Goal: Transaction & Acquisition: Book appointment/travel/reservation

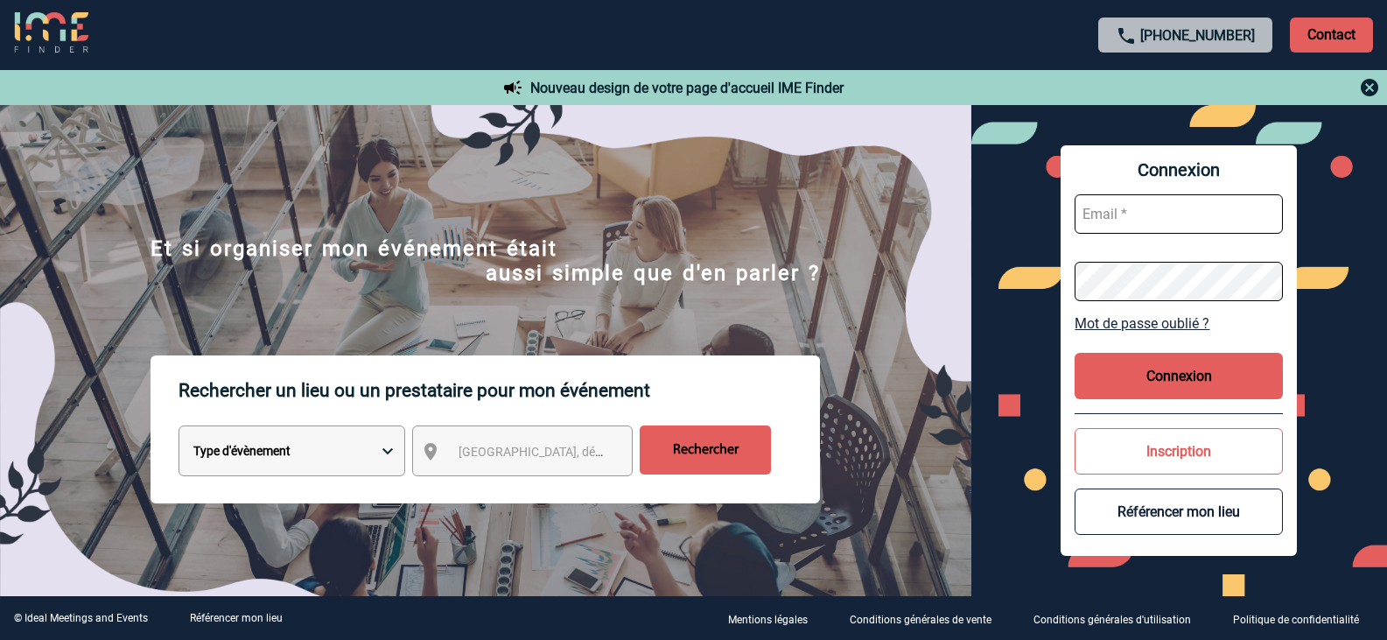
click at [1136, 212] on input "text" at bounding box center [1179, 213] width 208 height 39
type input "vchapotin@protonmail.com"
drag, startPoint x: 1266, startPoint y: 209, endPoint x: 1041, endPoint y: 192, distance: 226.5
click at [1041, 192] on div "Connexion vchapotin@protonmail.com Mot de passe oublié ? Connexion Inscription …" at bounding box center [1179, 350] width 417 height 491
click at [388, 452] on select "Type d'évènement Séminaire avec nuitée Réunion Repas de groupe Team Building & …" at bounding box center [292, 450] width 227 height 51
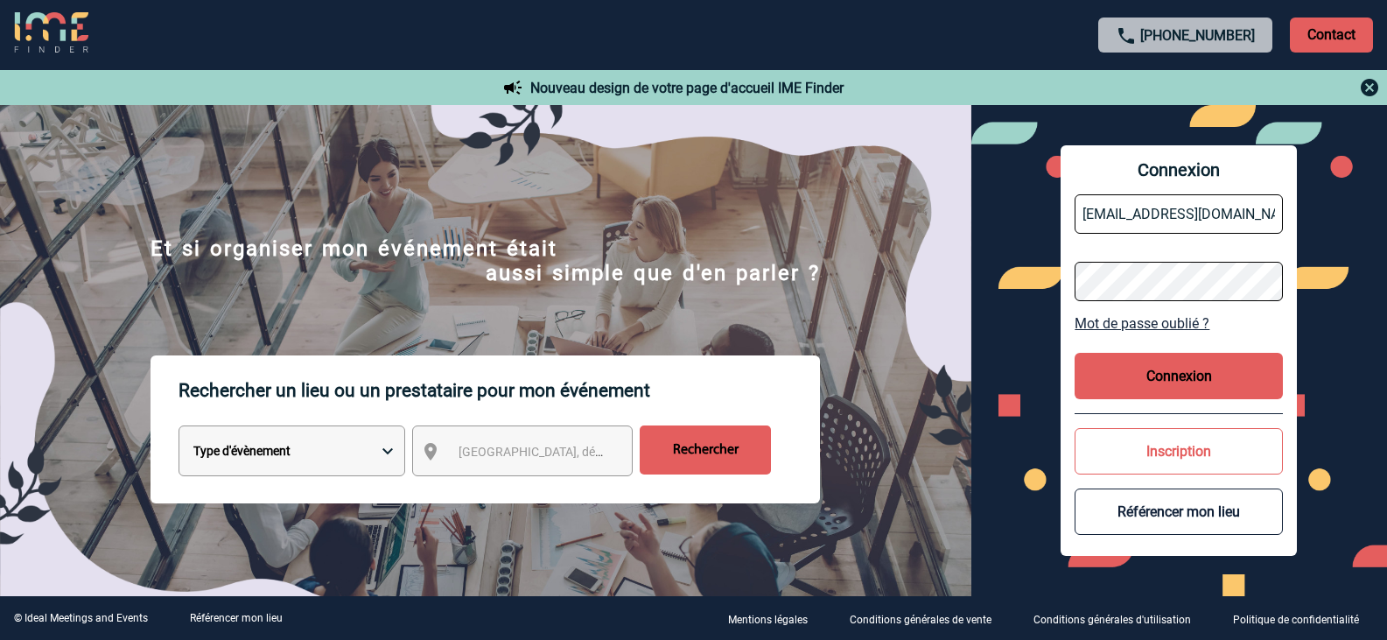
select select "1"
click at [179, 428] on select "Type d'évènement Séminaire avec nuitée Réunion Repas de groupe Team Building & …" at bounding box center [292, 450] width 227 height 51
click at [473, 450] on span "Ville, département, région..." at bounding box center [580, 452] width 243 height 14
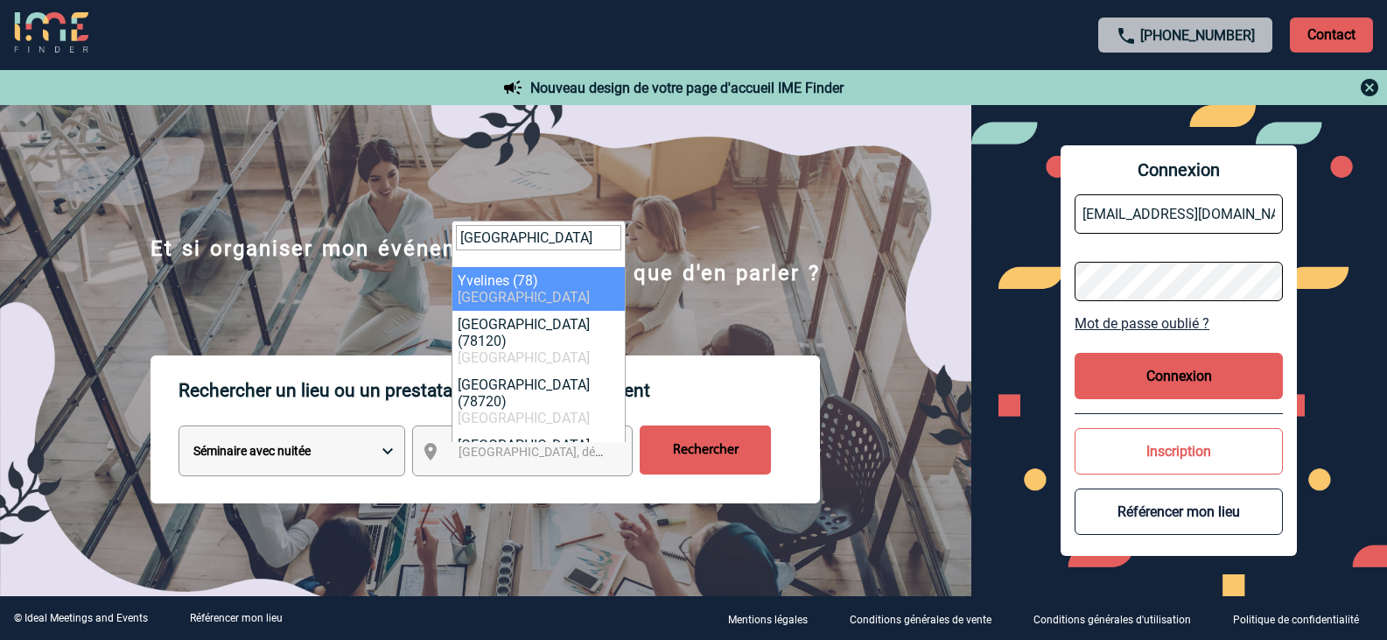
type input "yvelines"
drag, startPoint x: 509, startPoint y: 272, endPoint x: 568, endPoint y: 324, distance: 78.1
select select "775"
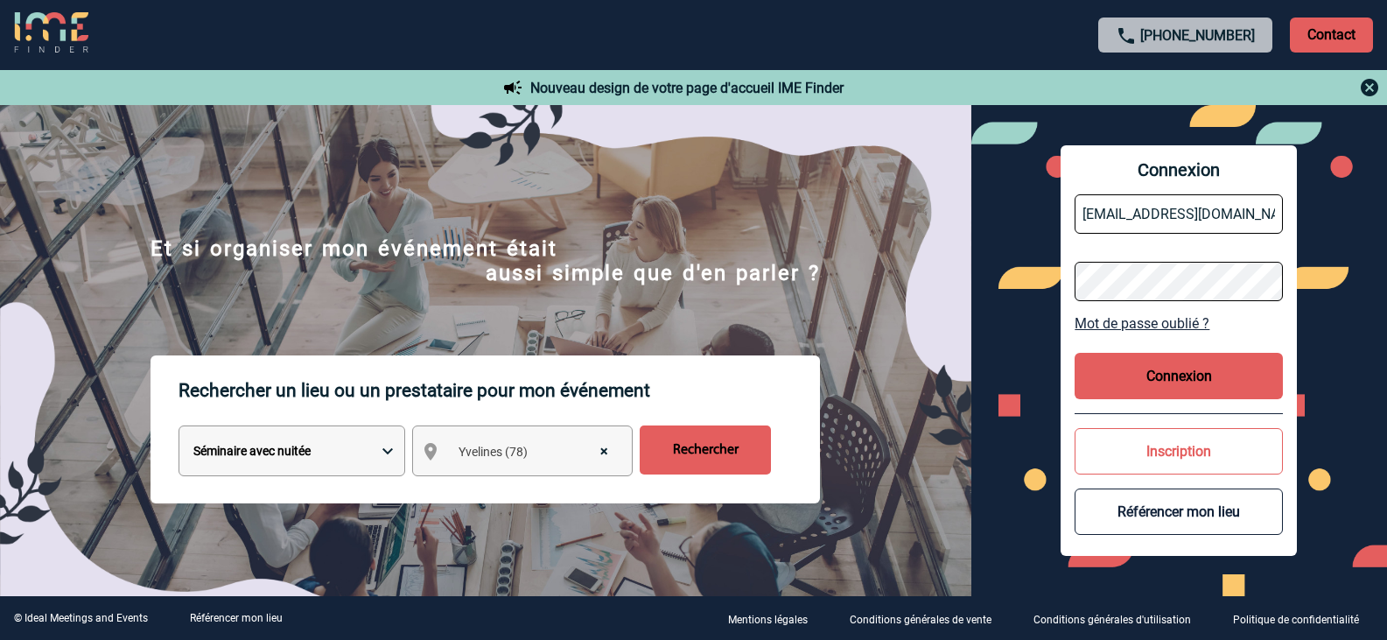
click at [706, 453] on input "Rechercher" at bounding box center [705, 449] width 131 height 49
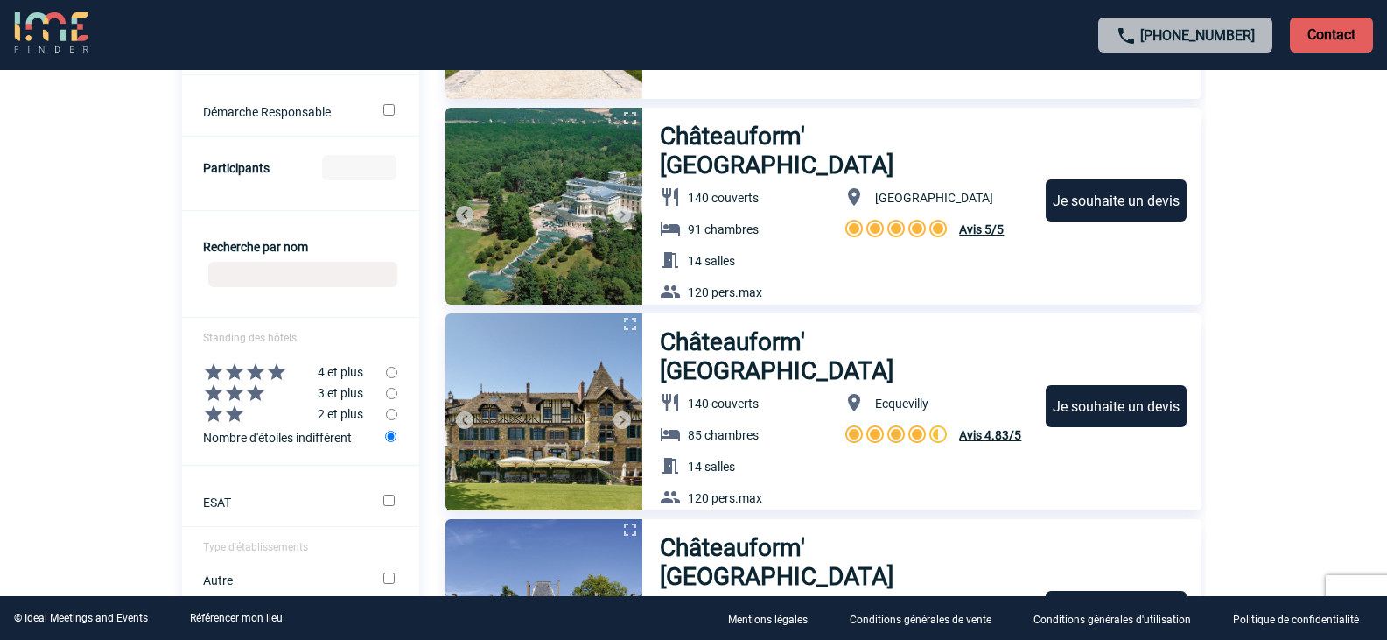
scroll to position [613, 0]
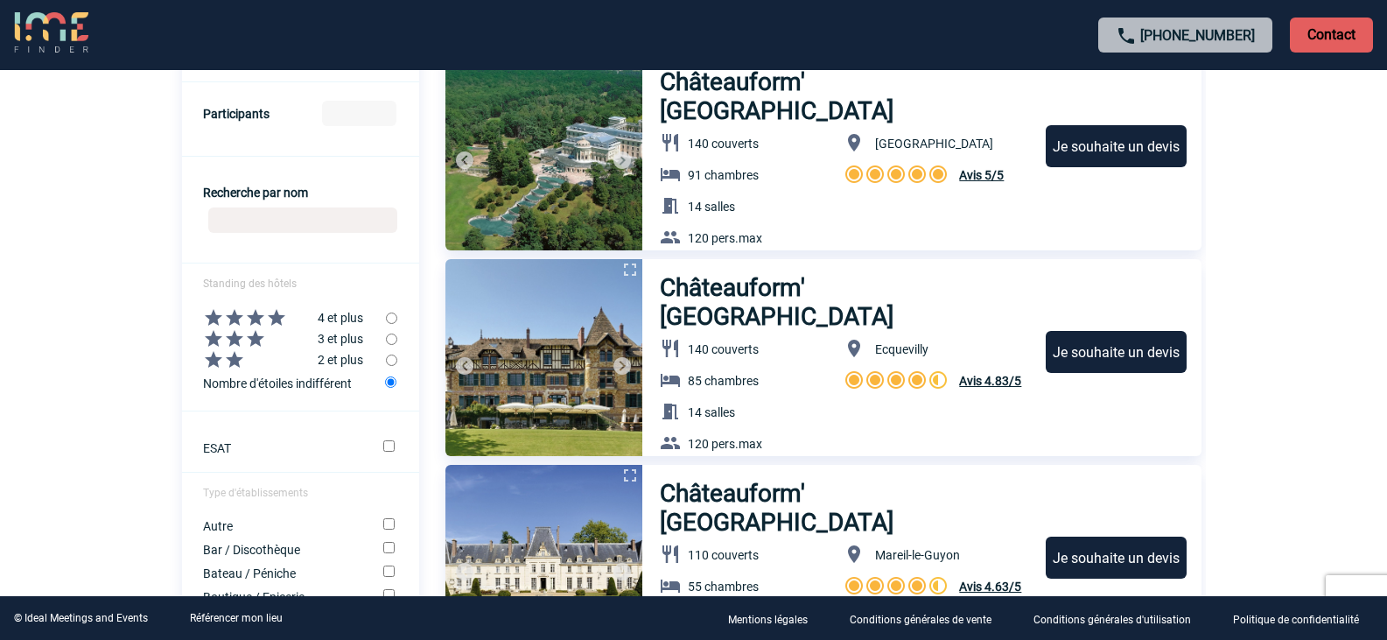
click at [551, 354] on img at bounding box center [543, 357] width 197 height 197
click at [548, 307] on img at bounding box center [543, 357] width 197 height 197
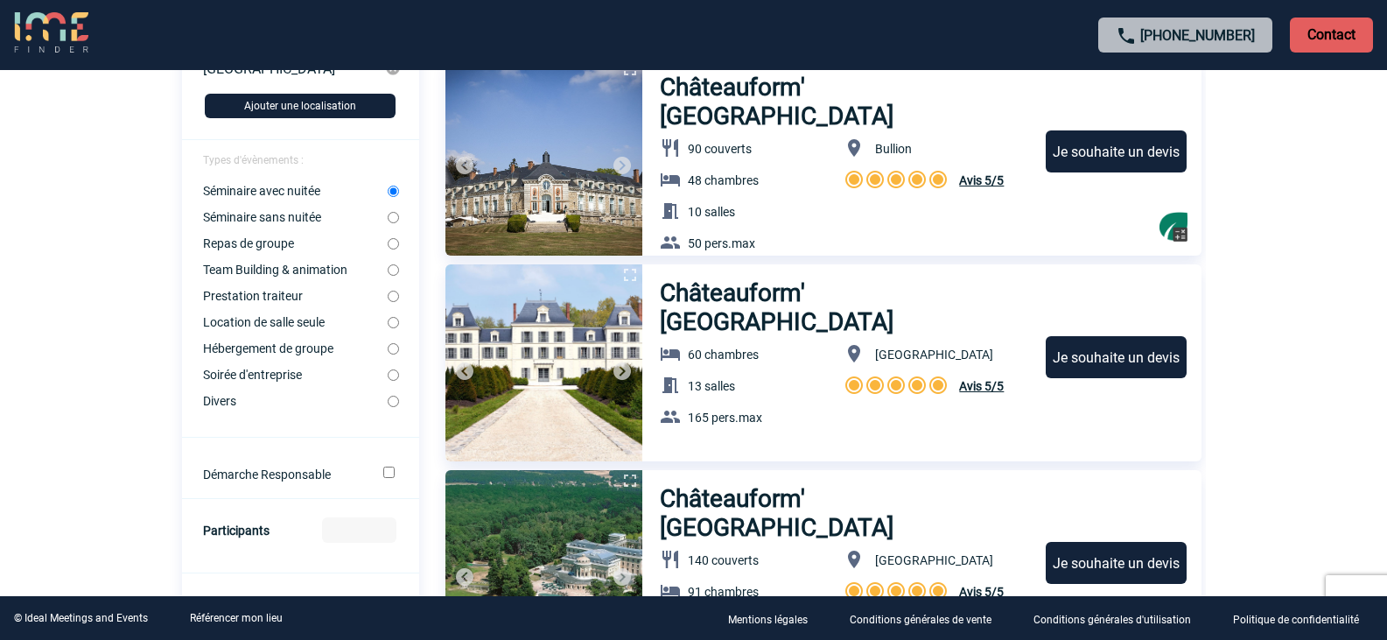
scroll to position [0, 0]
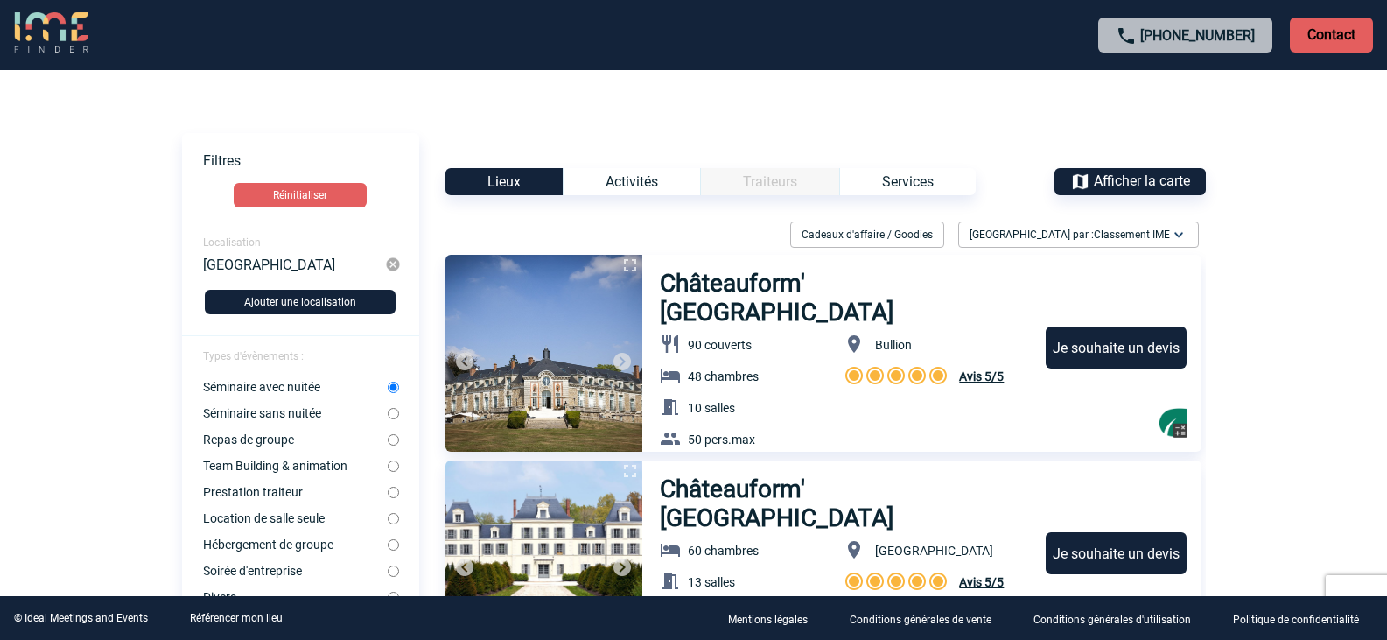
click at [60, 31] on img at bounding box center [51, 33] width 74 height 42
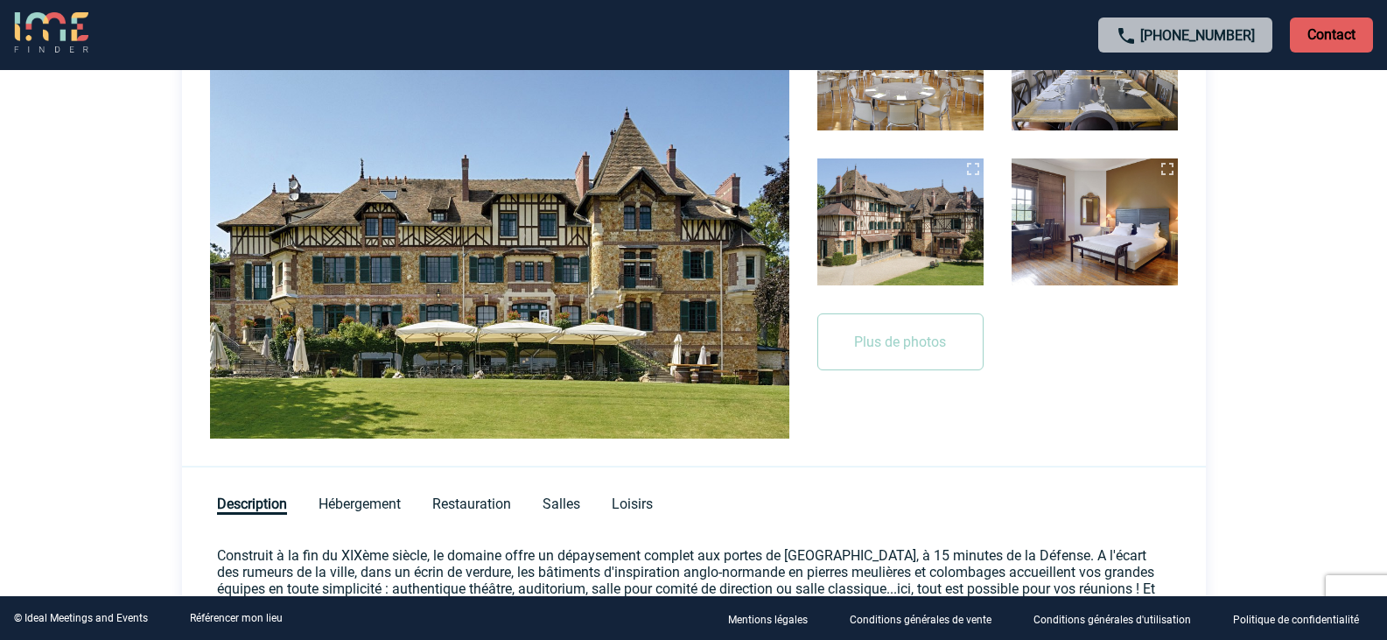
scroll to position [525, 0]
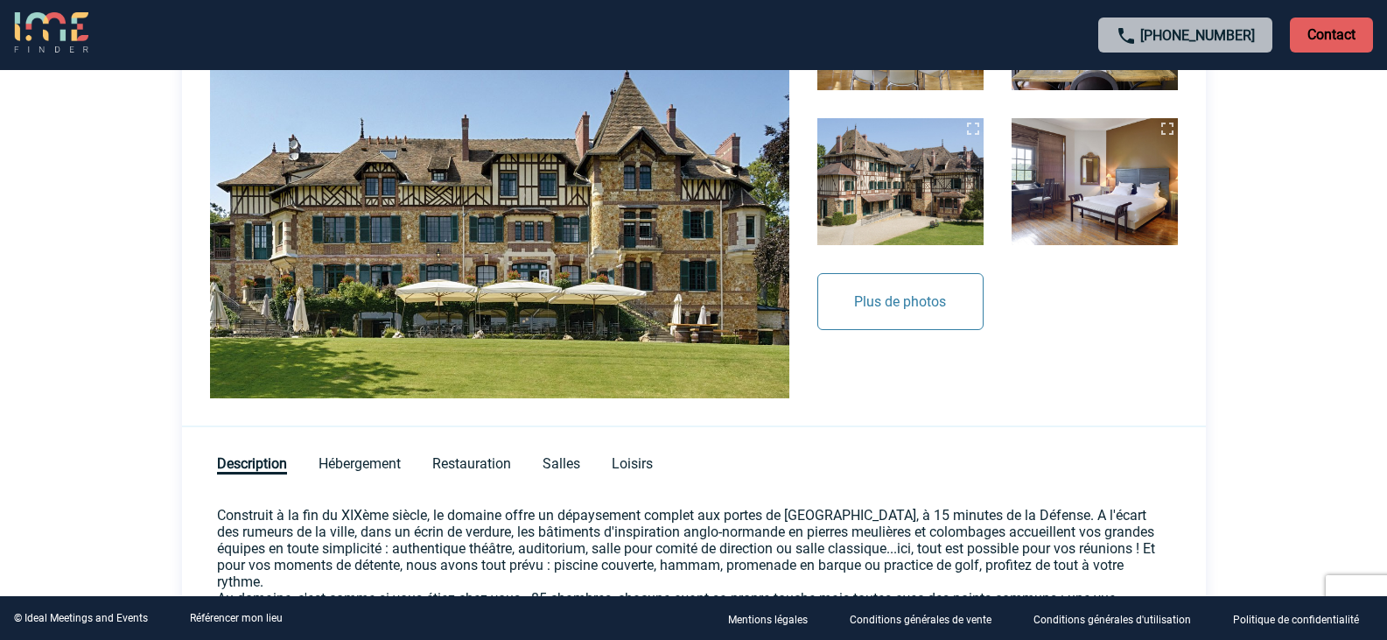
click at [897, 307] on button "Plus de photos" at bounding box center [900, 301] width 166 height 57
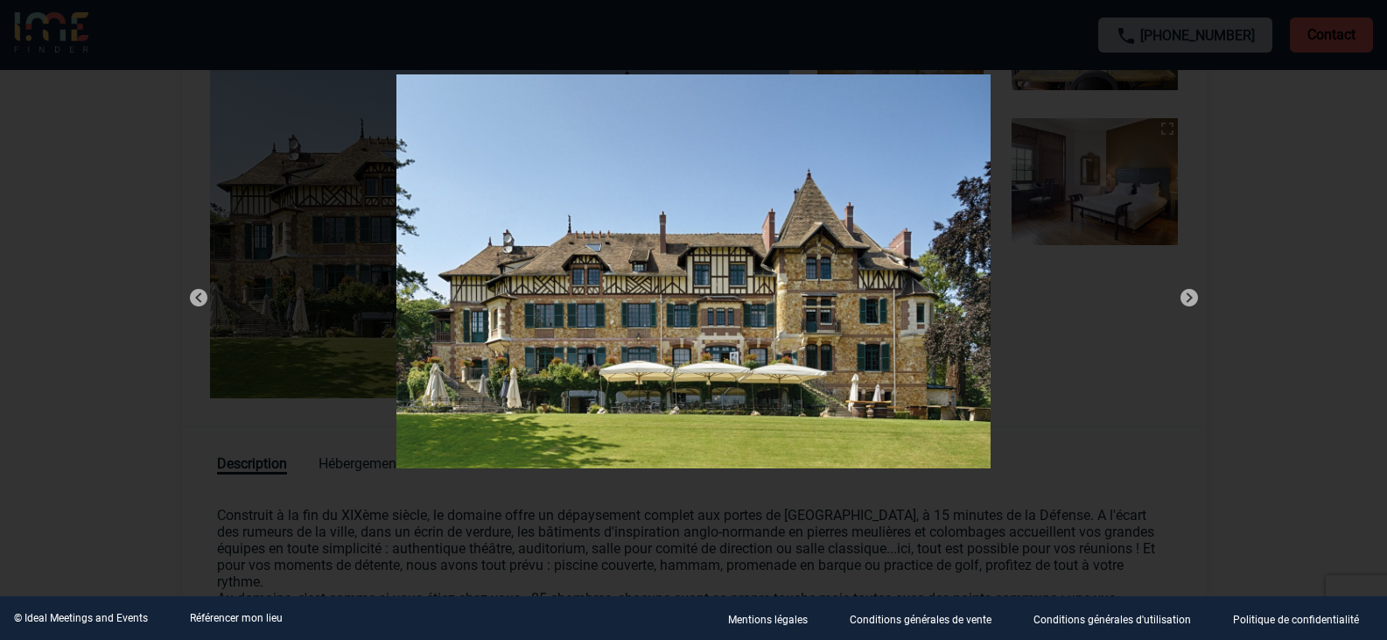
click at [1185, 289] on img at bounding box center [1189, 297] width 21 height 21
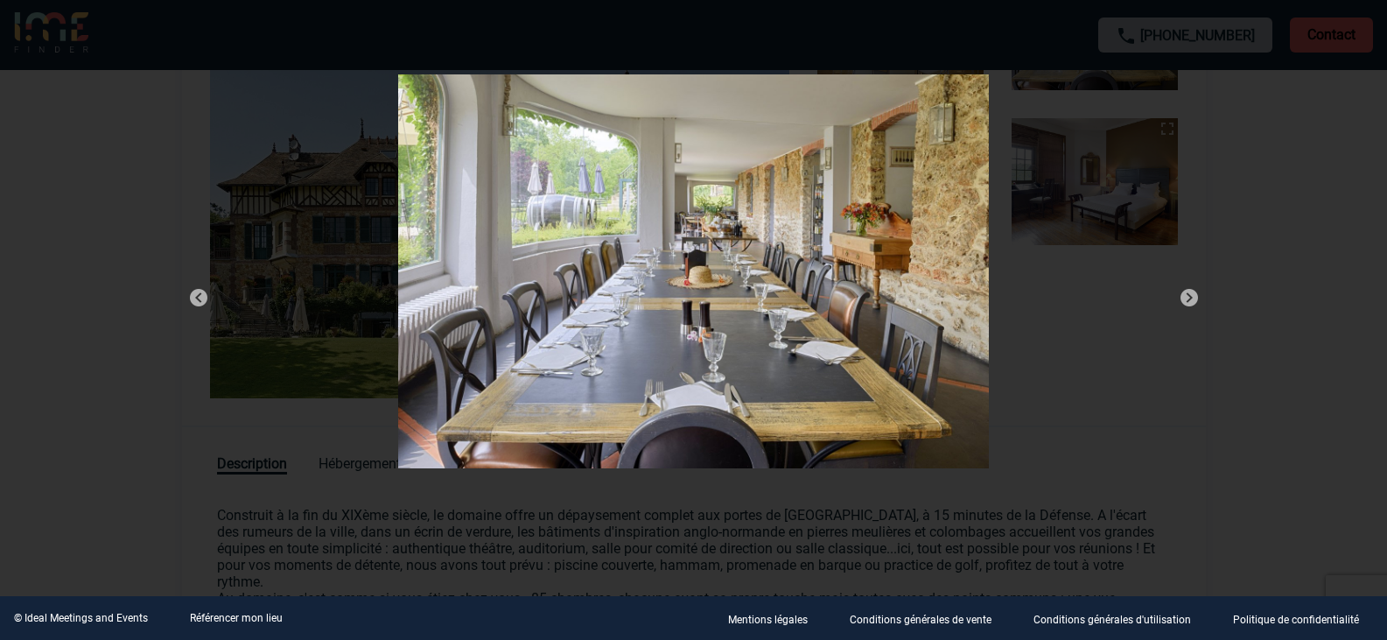
click at [1185, 289] on img at bounding box center [1189, 297] width 21 height 21
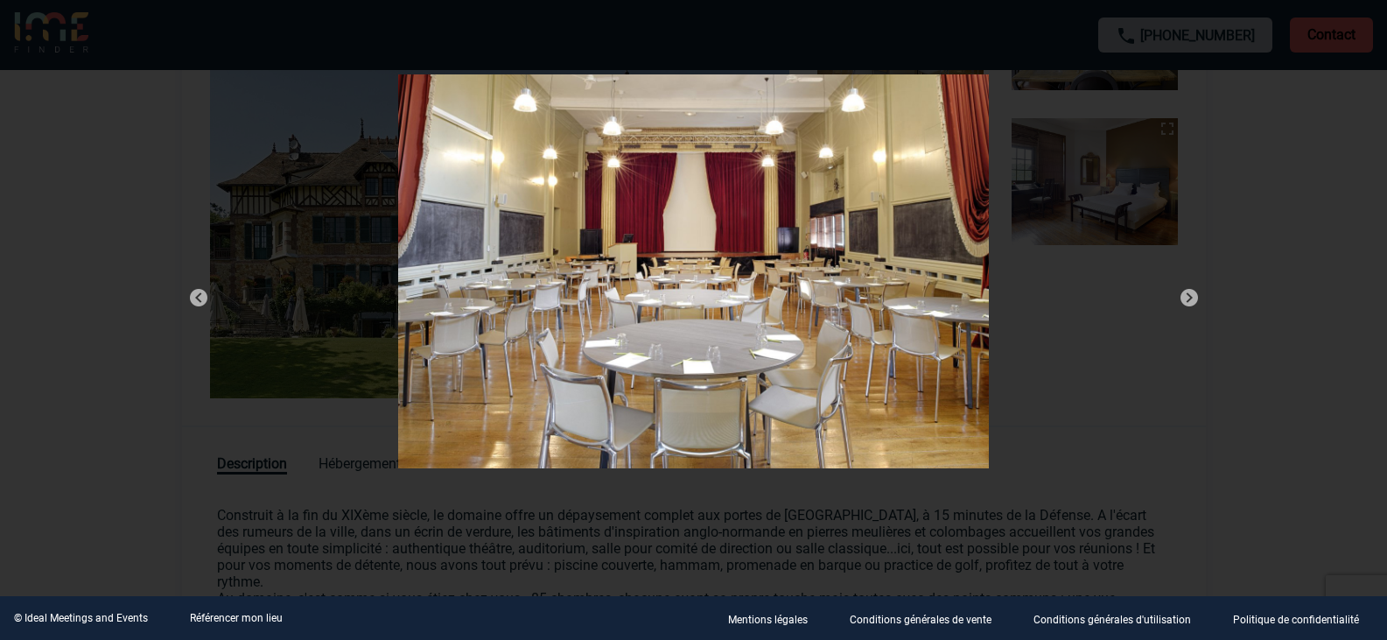
click at [1185, 289] on img at bounding box center [1189, 297] width 21 height 21
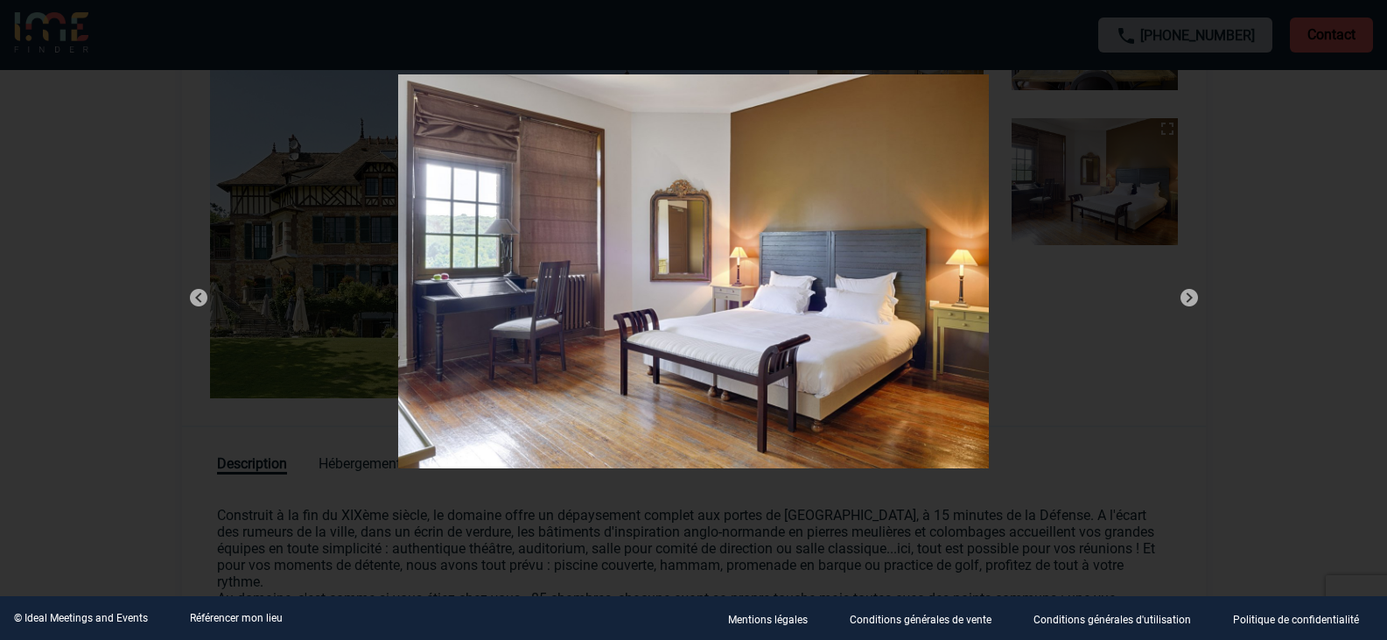
click at [1185, 289] on img at bounding box center [1189, 297] width 21 height 21
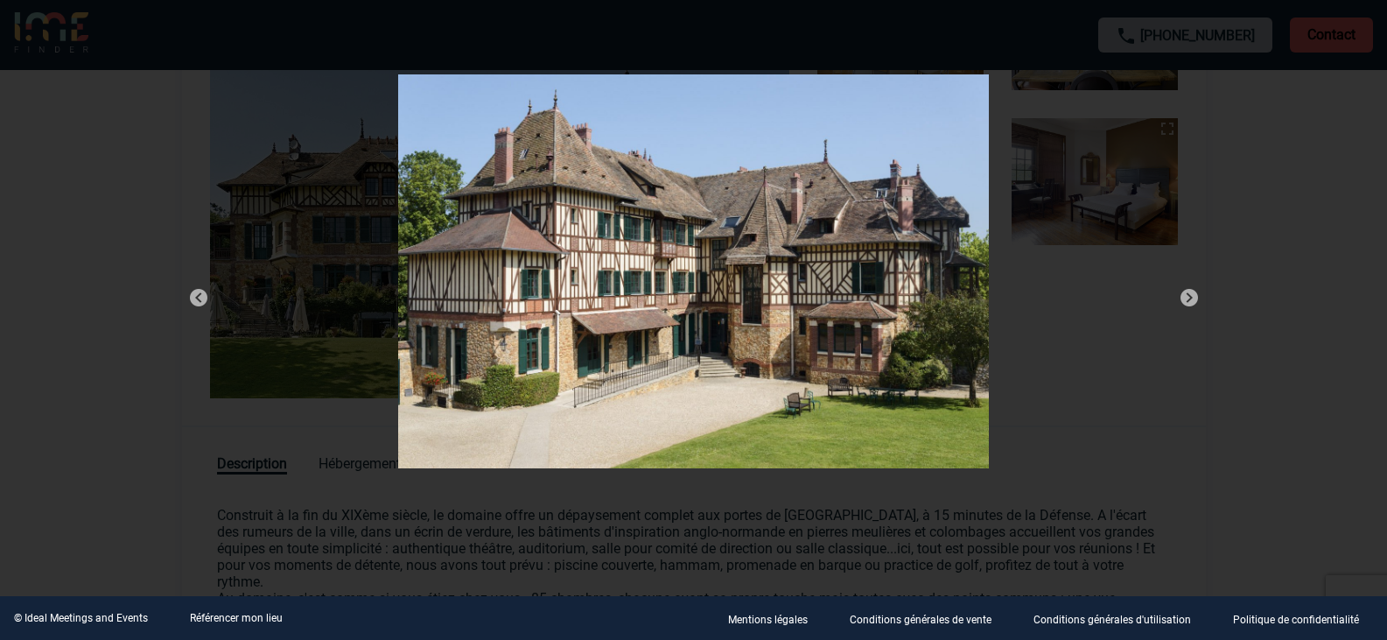
click at [1185, 289] on img at bounding box center [1189, 297] width 21 height 21
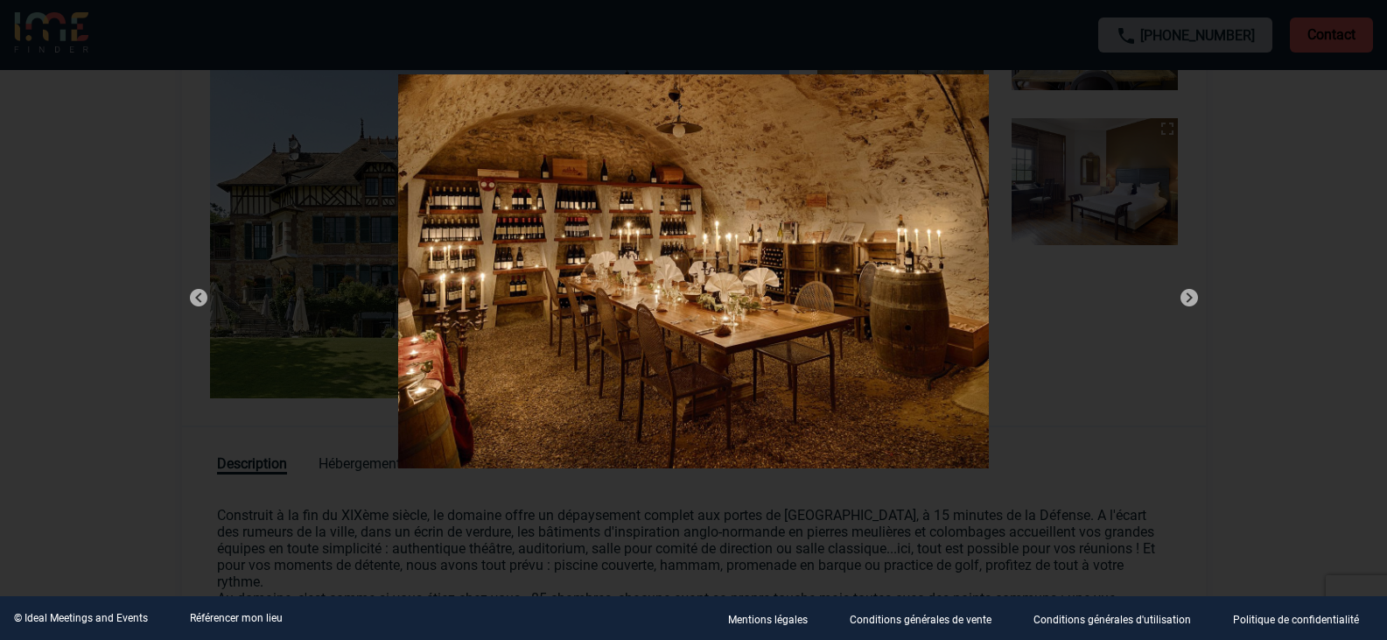
click at [1185, 289] on img at bounding box center [1189, 297] width 21 height 21
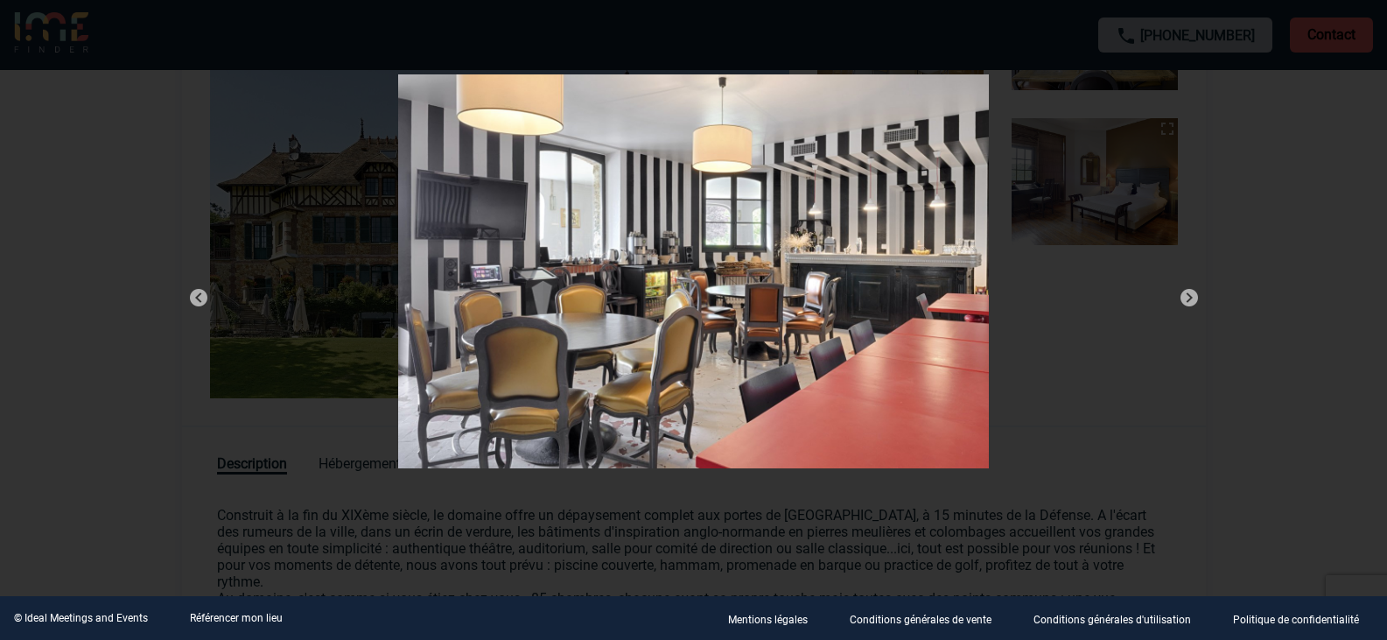
click at [1185, 289] on img at bounding box center [1189, 297] width 21 height 21
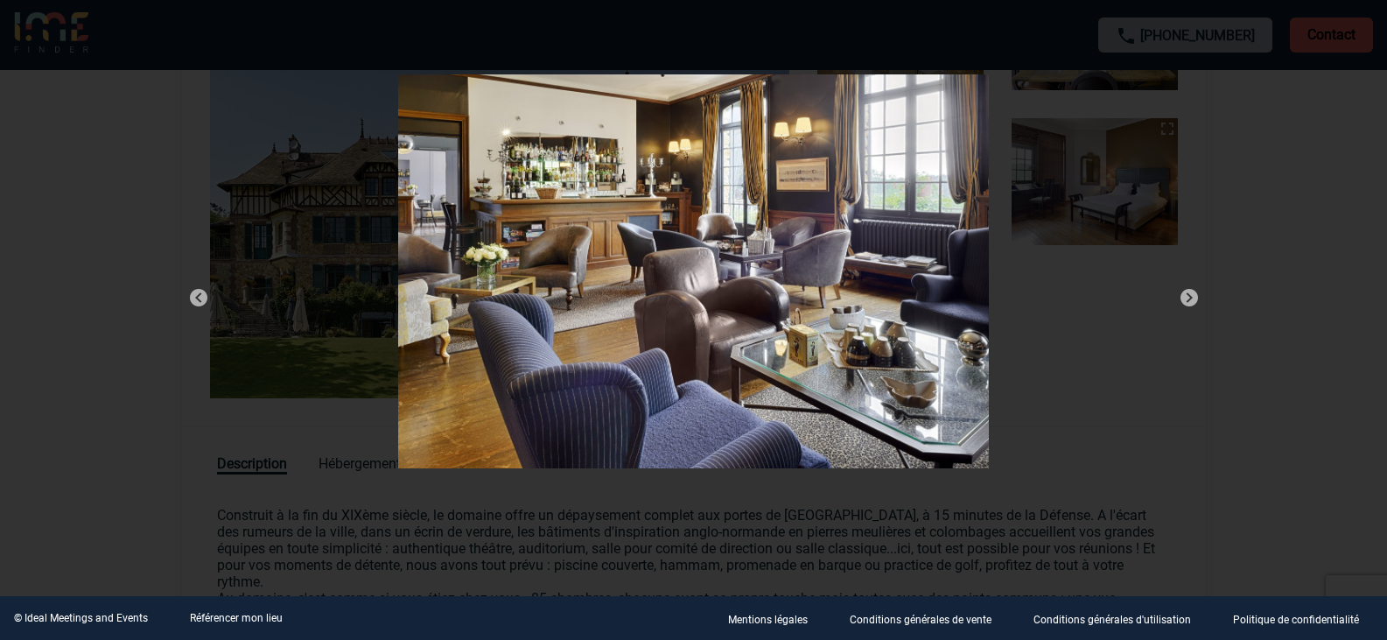
click at [1185, 289] on img at bounding box center [1189, 297] width 21 height 21
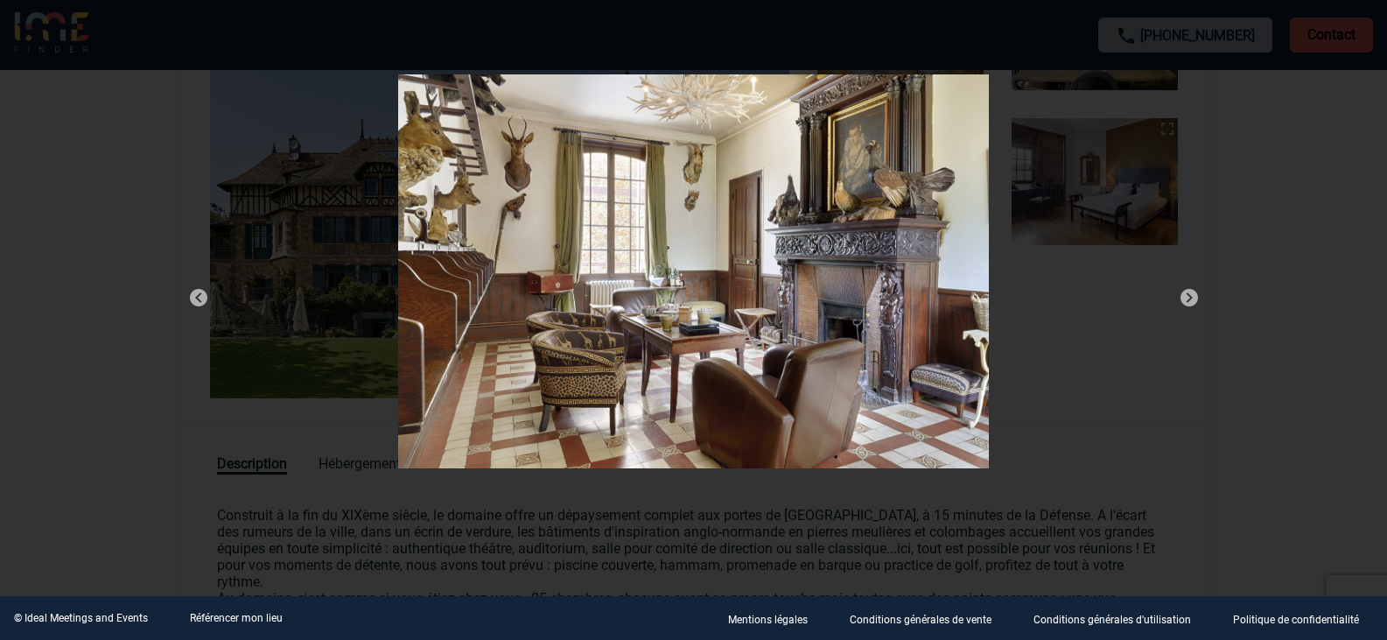
click at [1185, 289] on img at bounding box center [1189, 297] width 21 height 21
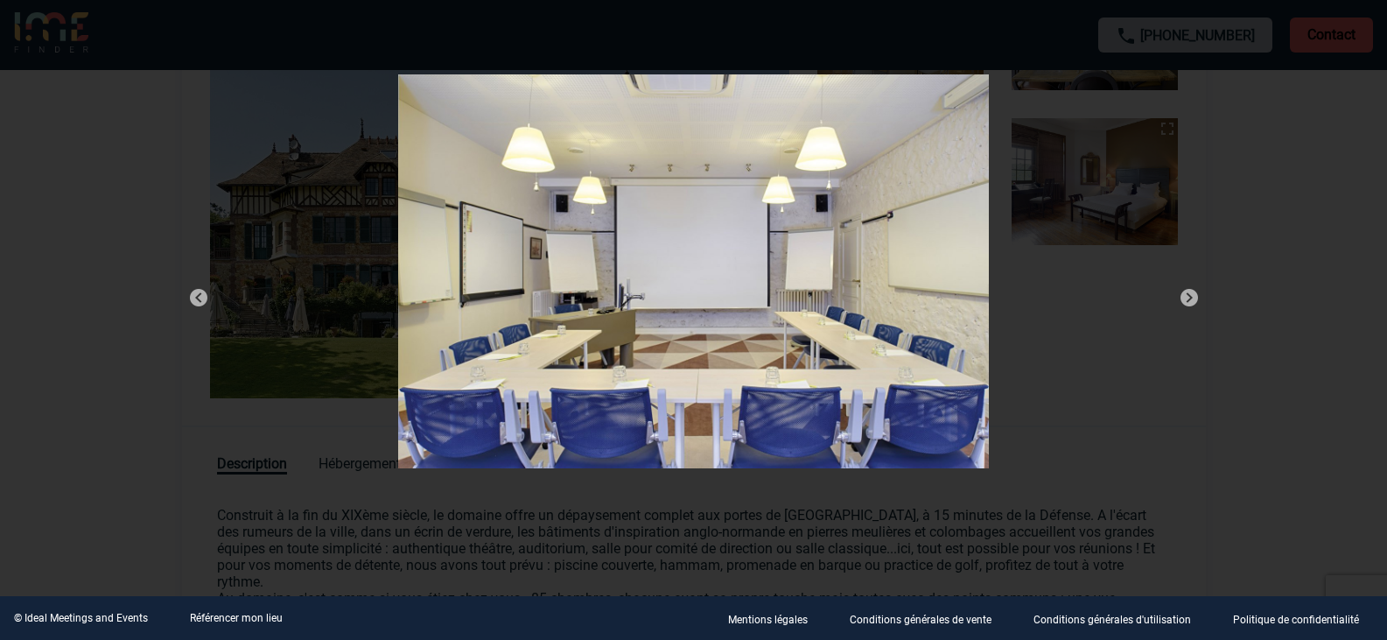
click at [1185, 289] on img at bounding box center [1189, 297] width 21 height 21
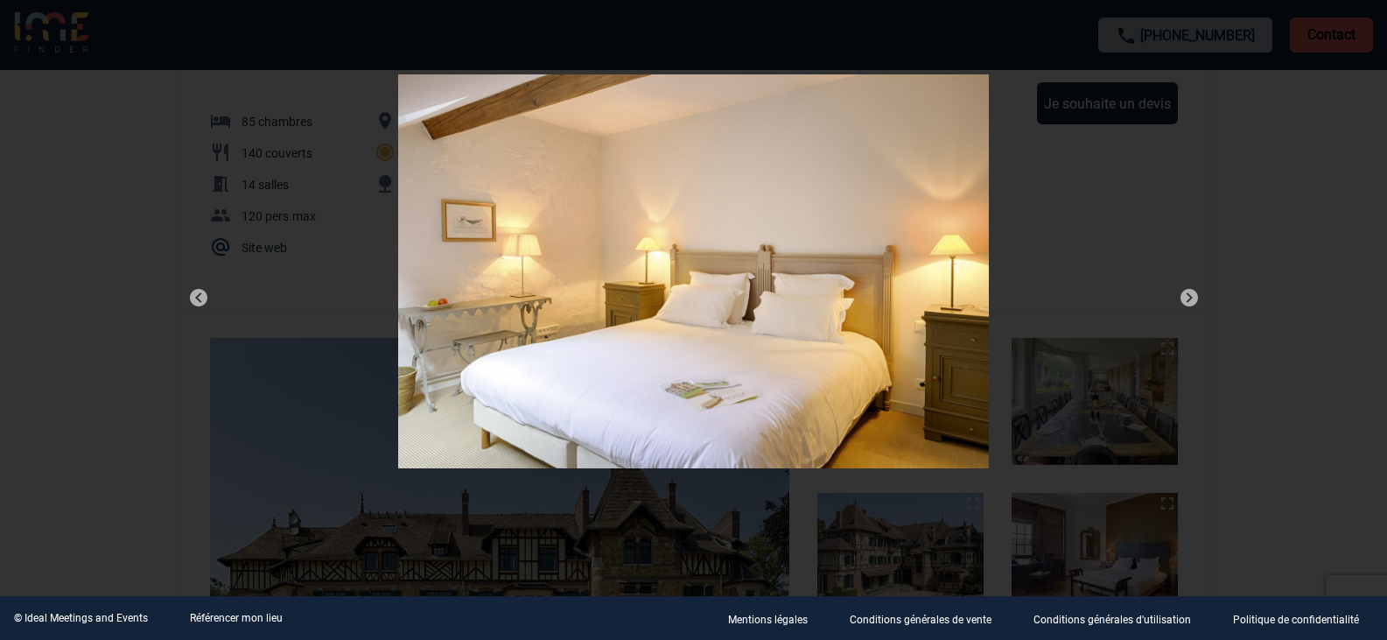
scroll to position [0, 0]
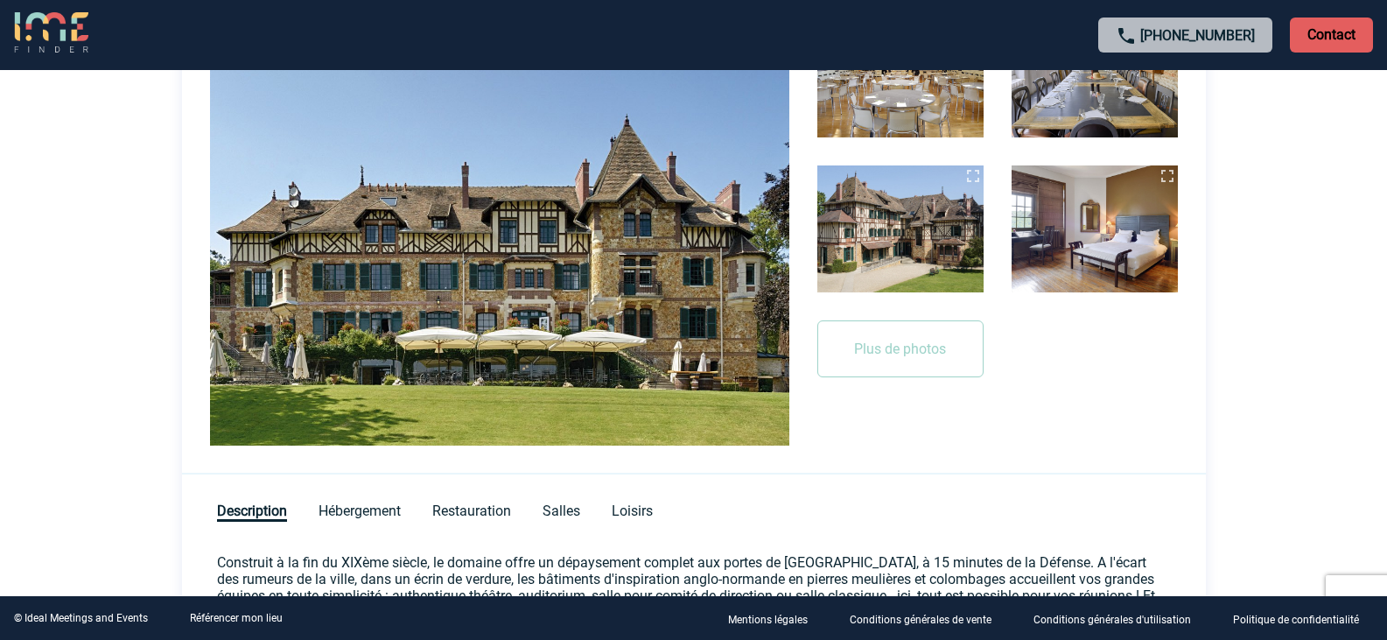
scroll to position [525, 0]
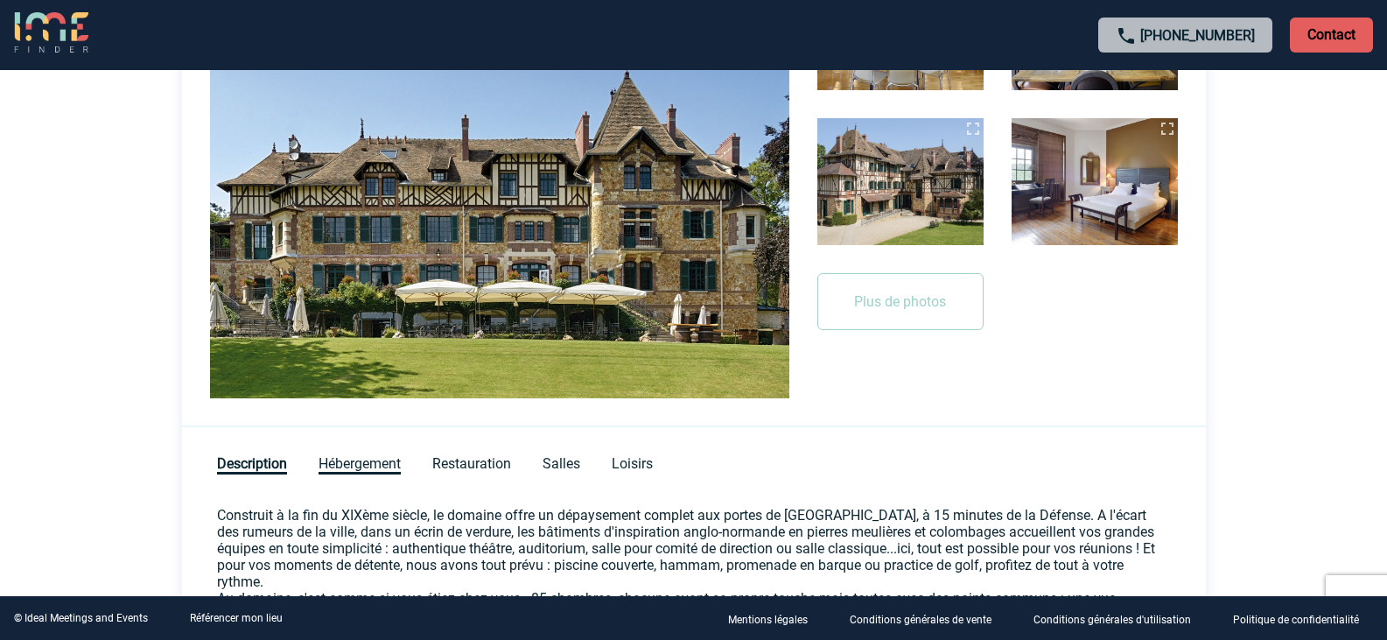
click at [356, 463] on span "Hébergement" at bounding box center [360, 464] width 82 height 19
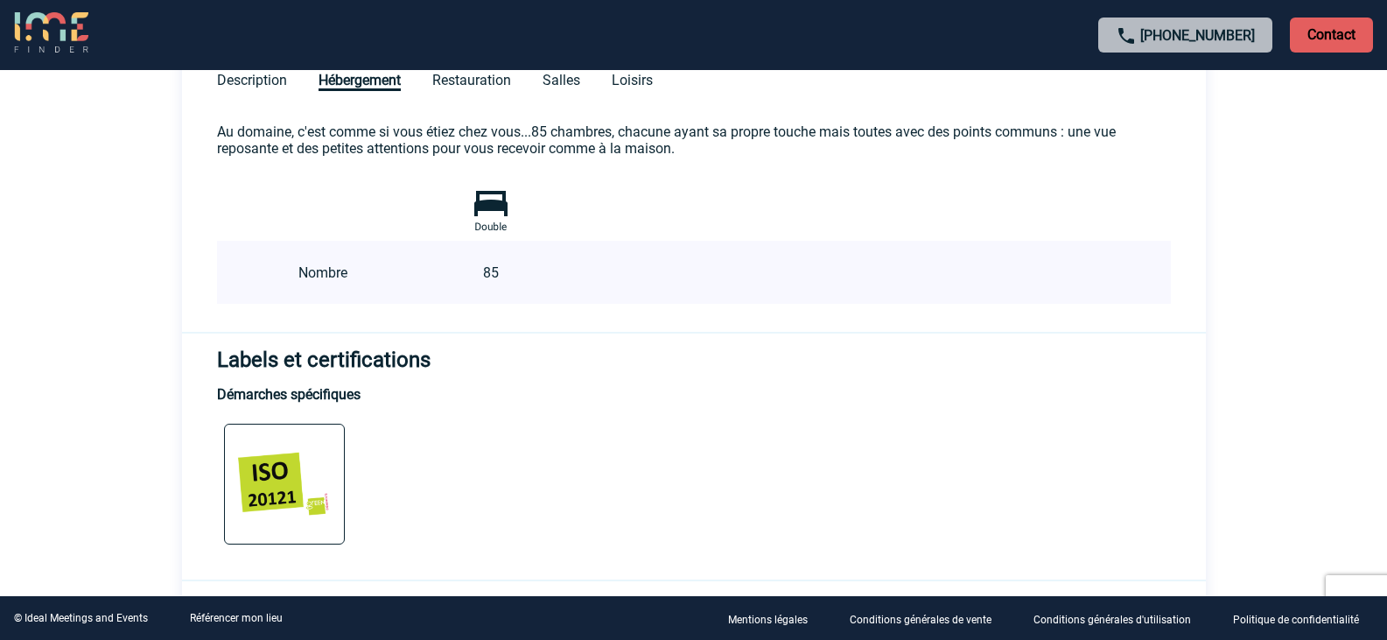
scroll to position [700, 0]
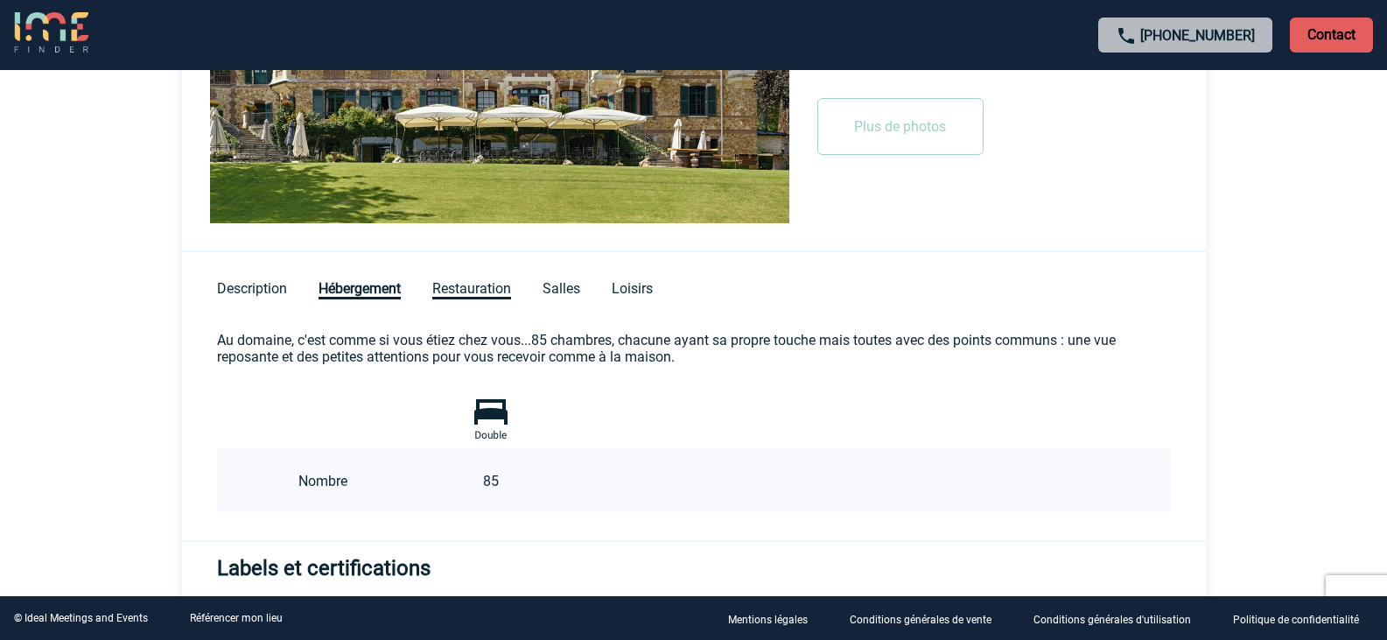
click at [480, 290] on span "Restauration" at bounding box center [471, 289] width 79 height 19
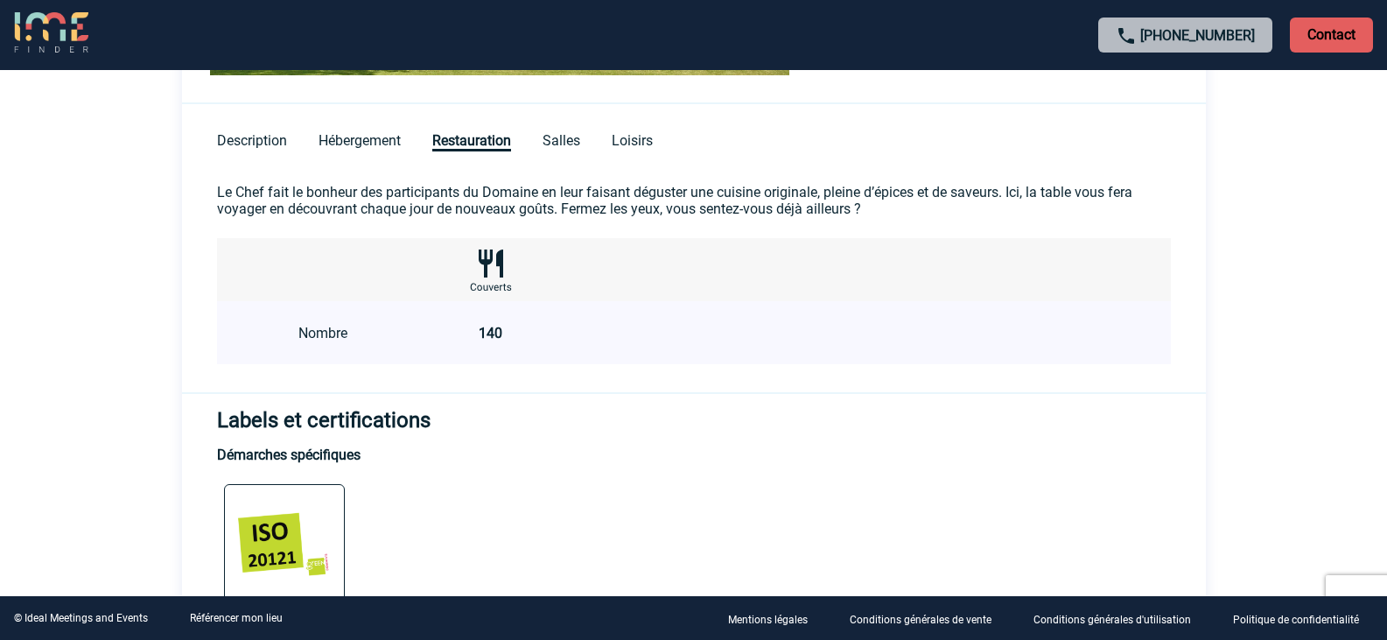
scroll to position [613, 0]
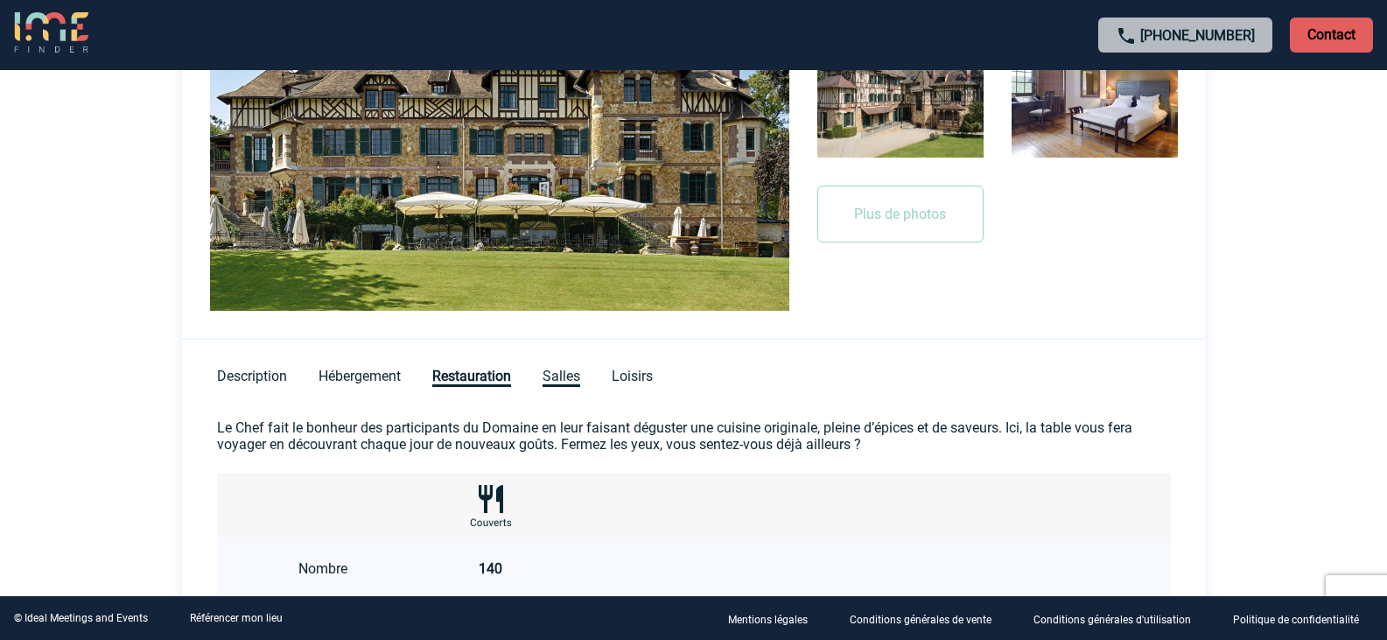
click at [564, 371] on span "Salles" at bounding box center [562, 377] width 38 height 19
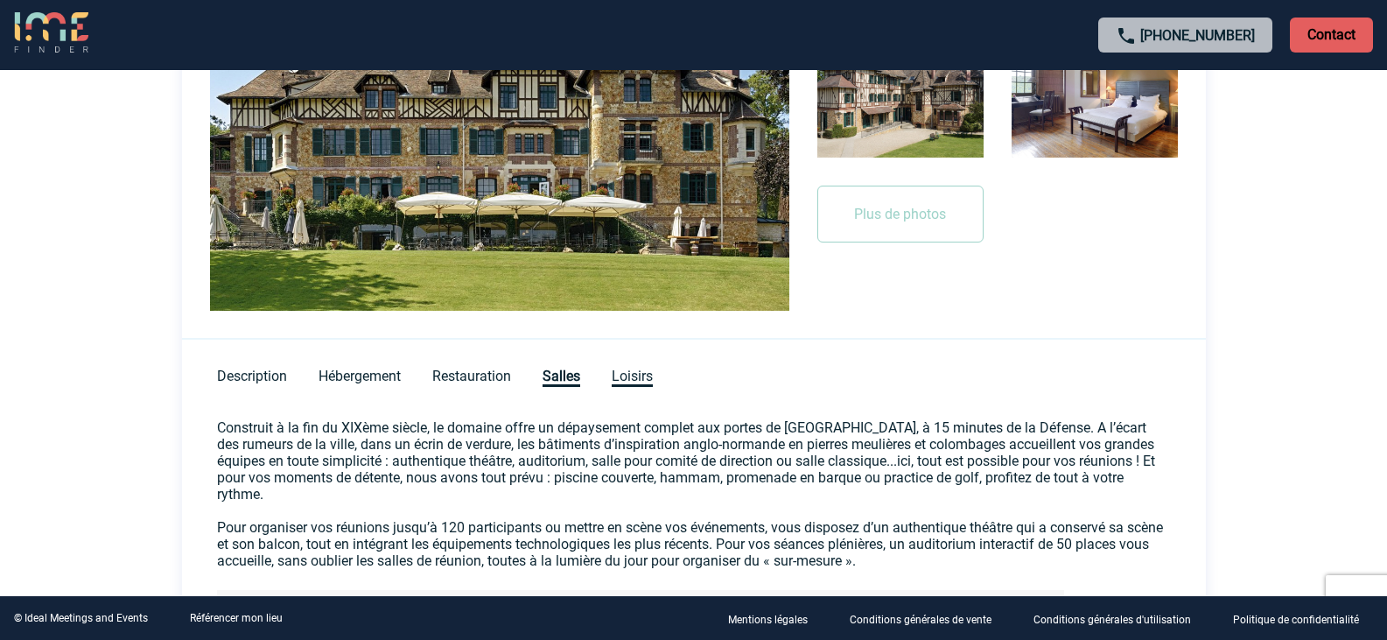
click at [641, 375] on span "Loisirs" at bounding box center [632, 377] width 41 height 19
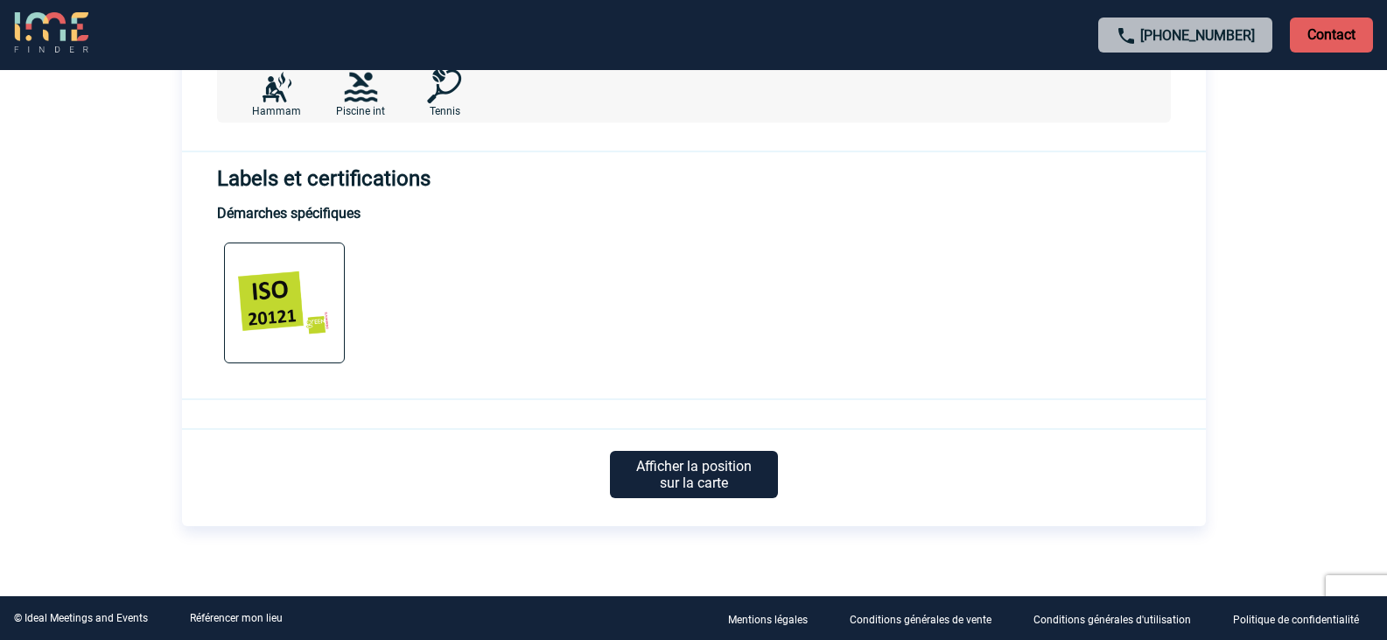
scroll to position [650, 0]
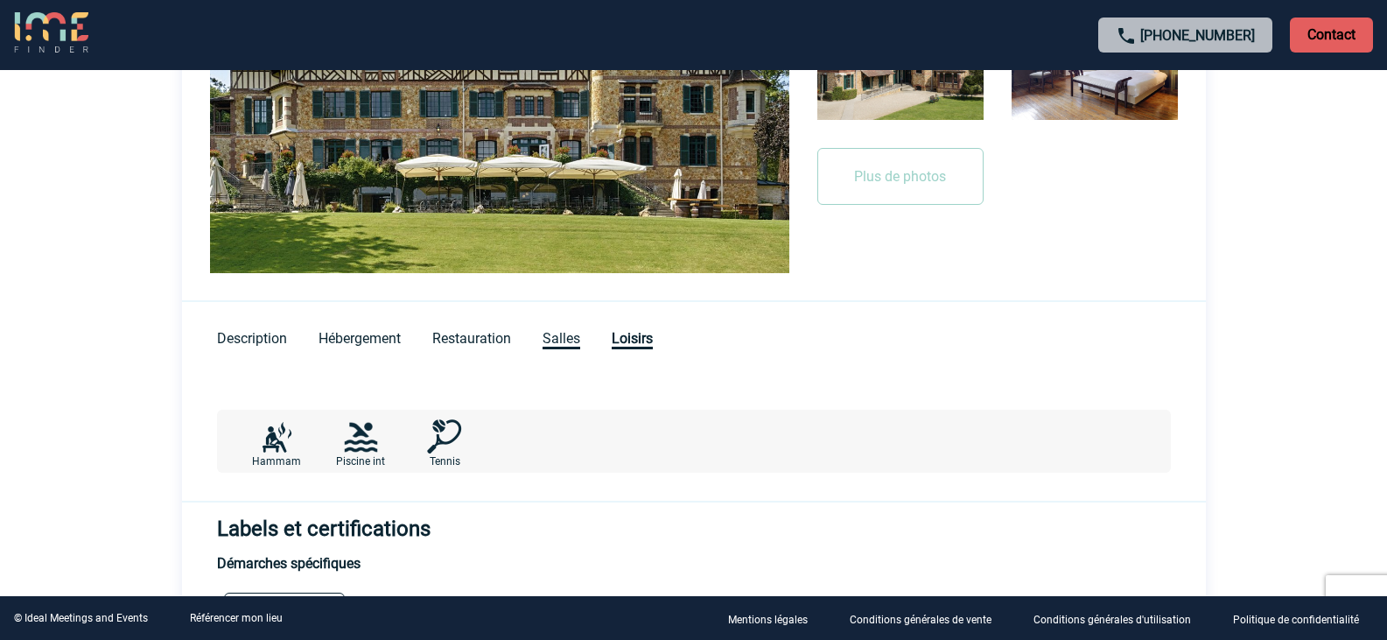
click at [567, 331] on span "Salles" at bounding box center [562, 339] width 38 height 19
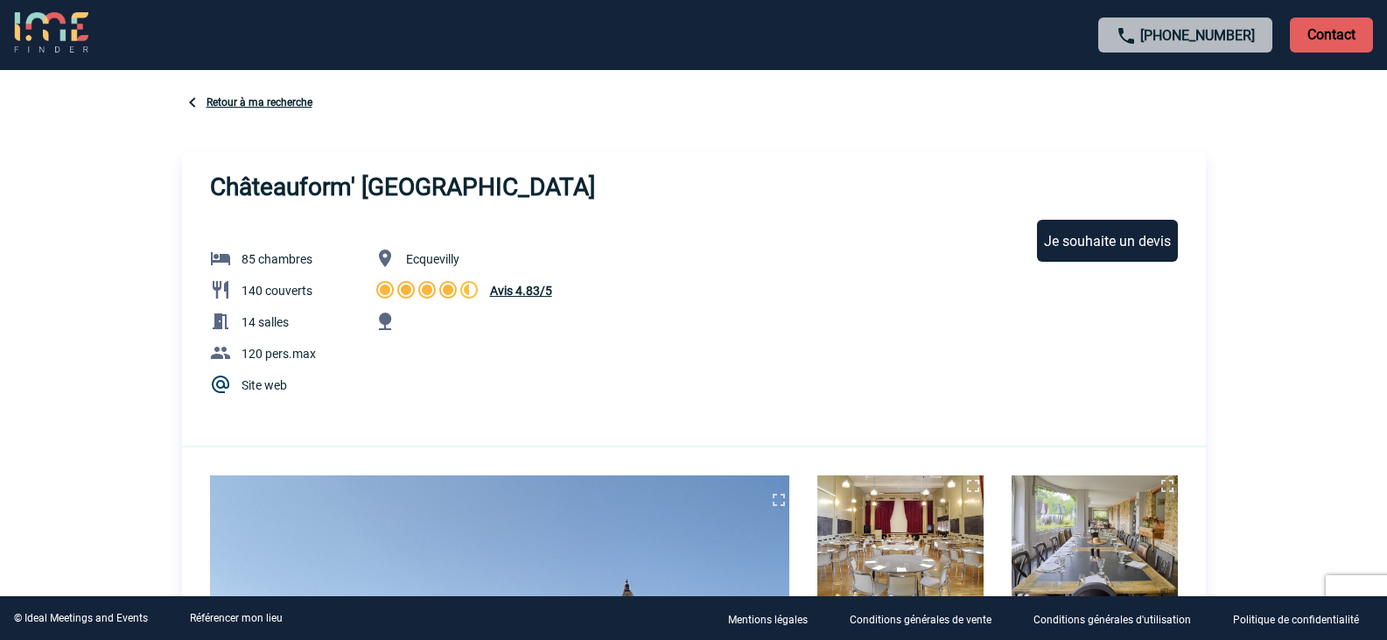
scroll to position [0, 0]
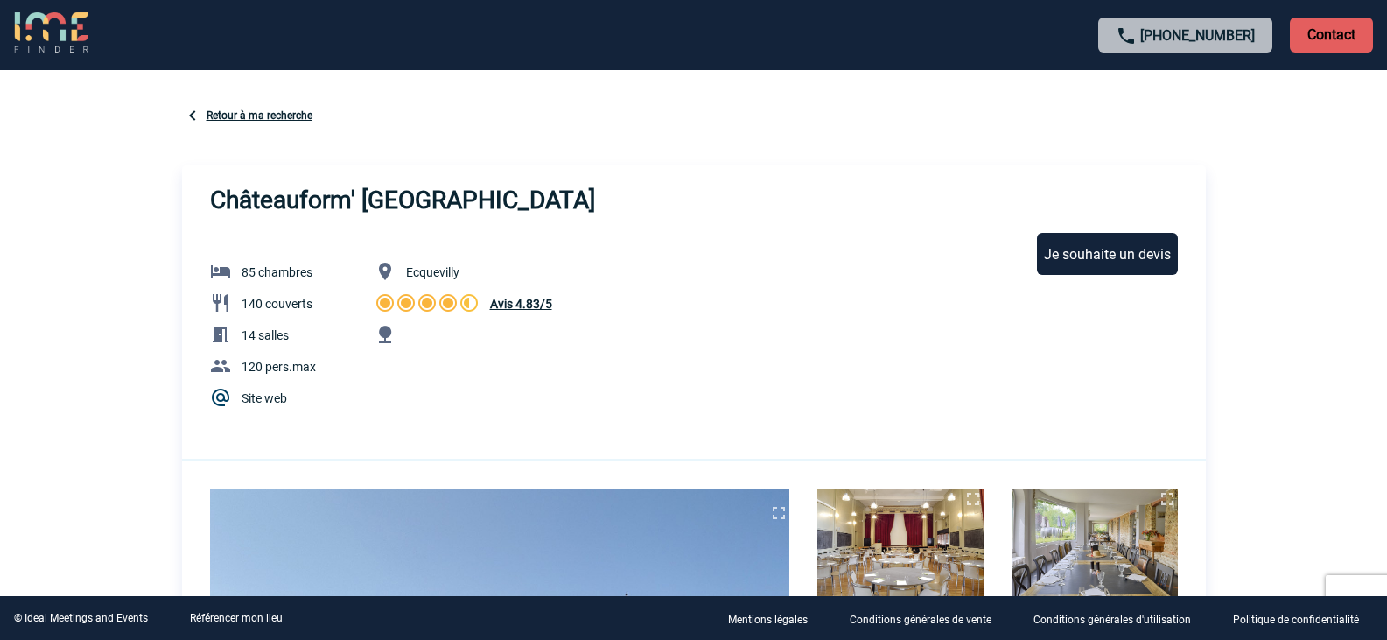
click at [284, 116] on link "Retour à ma recherche" at bounding box center [260, 115] width 106 height 12
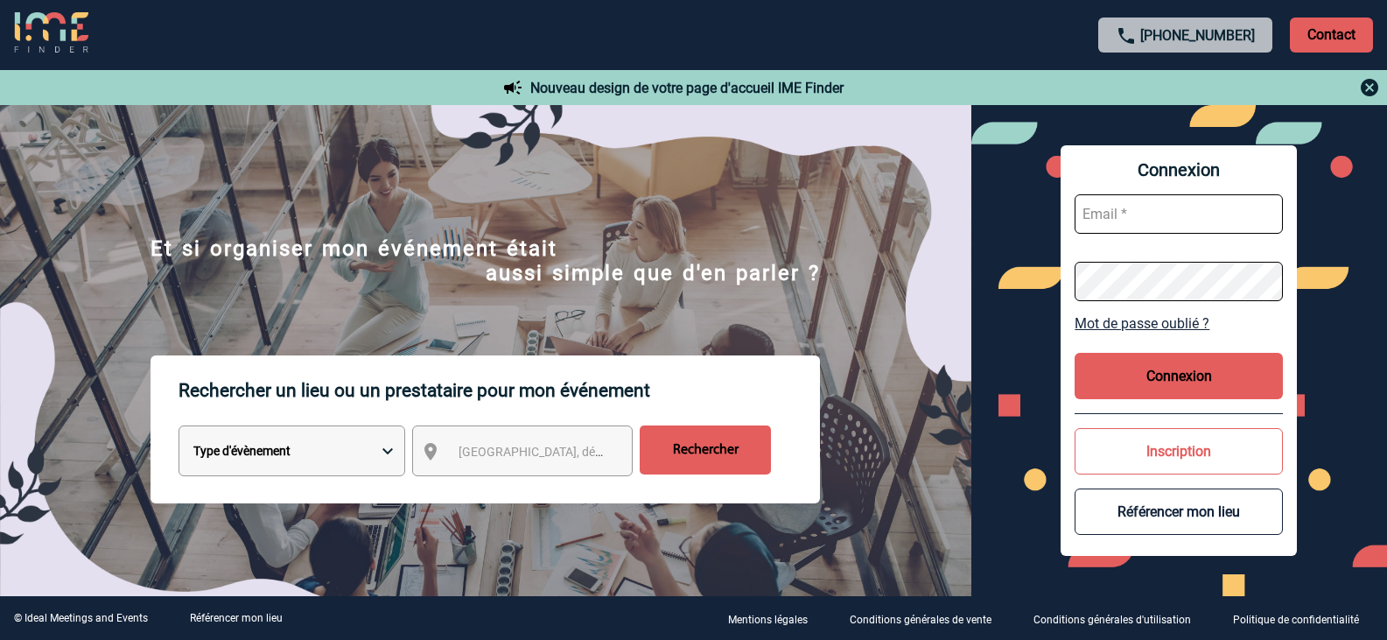
click at [1119, 221] on input "text" at bounding box center [1179, 213] width 208 height 39
type input "vct2@3ds.com"
click at [877, 218] on img at bounding box center [485, 385] width 971 height 550
click at [1366, 85] on img at bounding box center [1369, 87] width 21 height 21
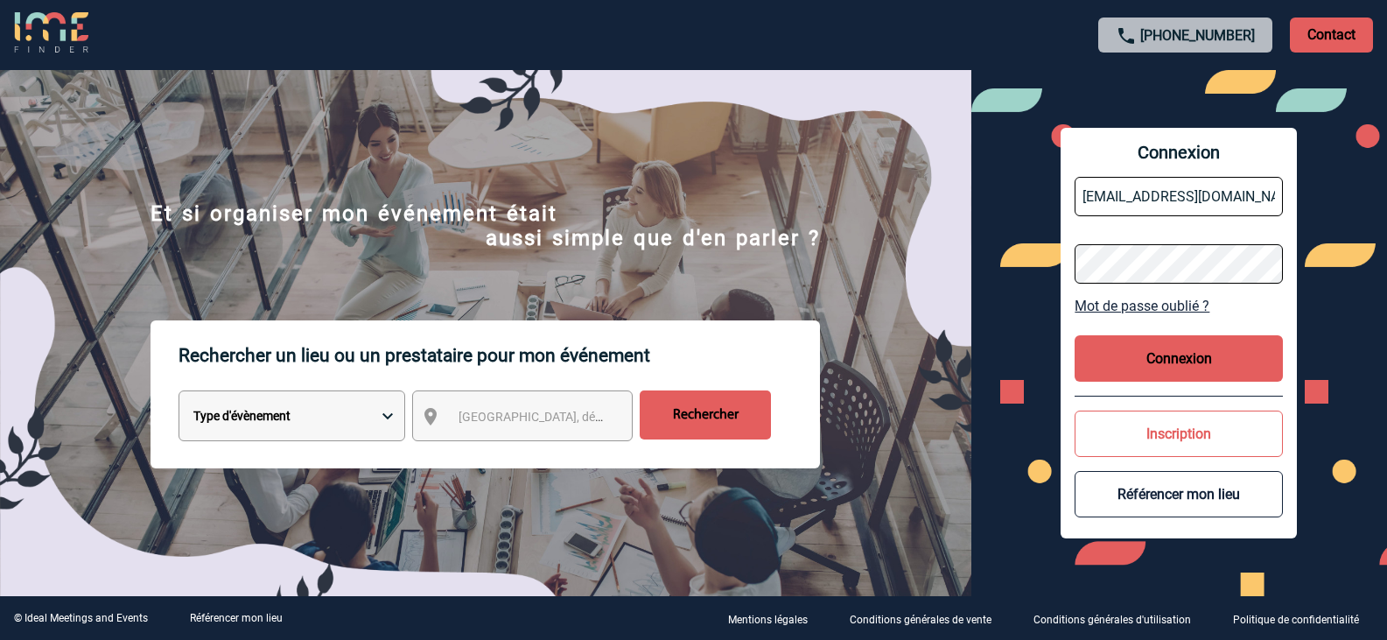
click at [293, 425] on select "Type d'évènement Séminaire avec nuitée Réunion Repas de groupe Team Building & …" at bounding box center [292, 415] width 227 height 51
select select "1"
click at [179, 393] on select "Type d'évènement Séminaire avec nuitée Réunion Repas de groupe Team Building & …" at bounding box center [292, 415] width 227 height 51
click at [469, 423] on span "[GEOGRAPHIC_DATA], département, région..." at bounding box center [580, 417] width 243 height 14
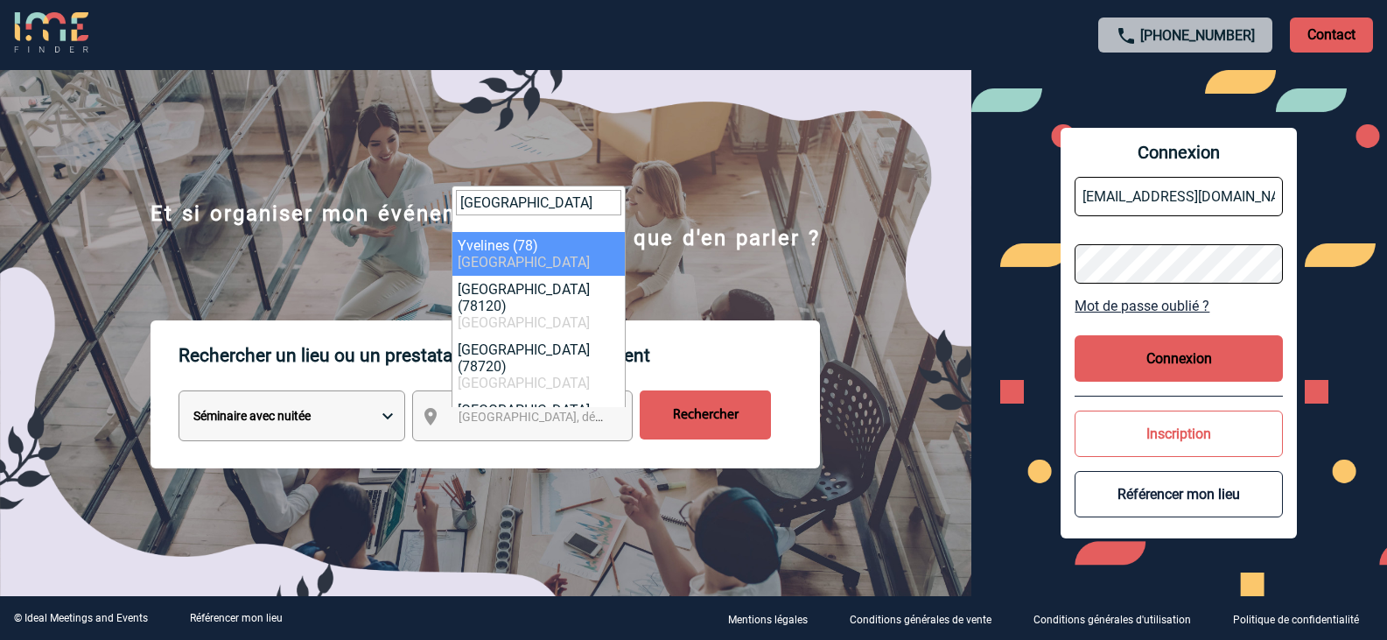
type input "yvelines"
select select "775"
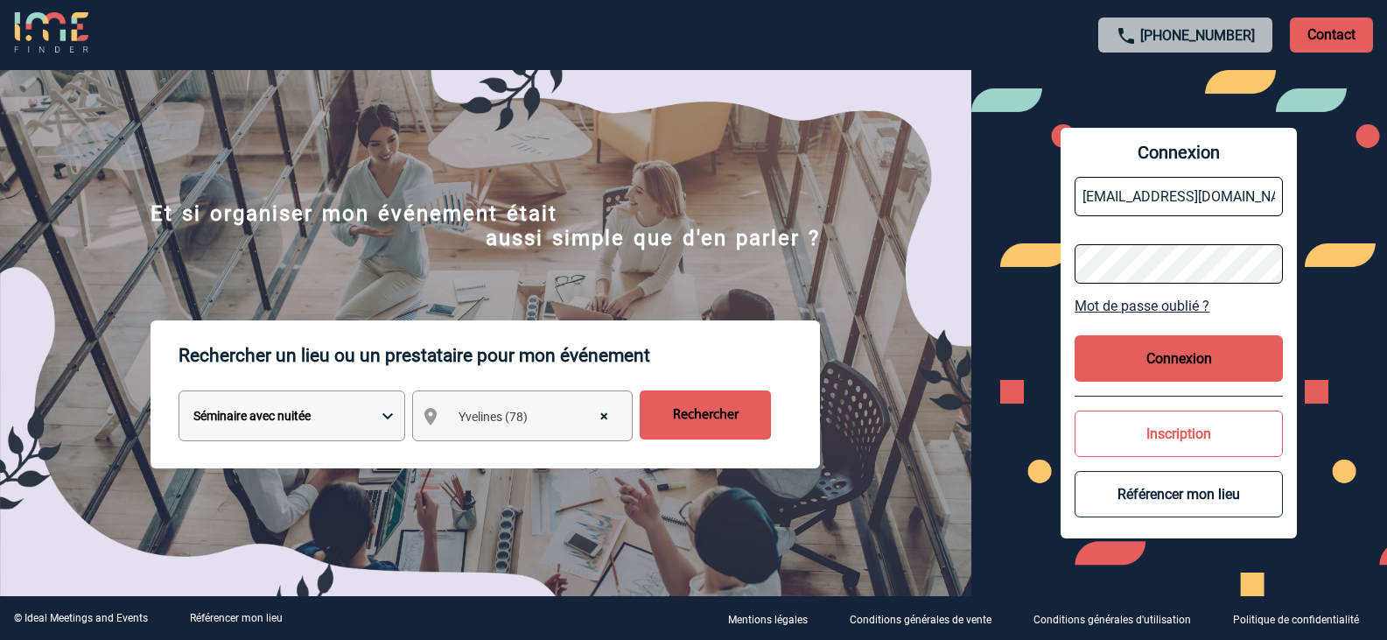
click at [719, 411] on input "Rechercher" at bounding box center [705, 414] width 131 height 49
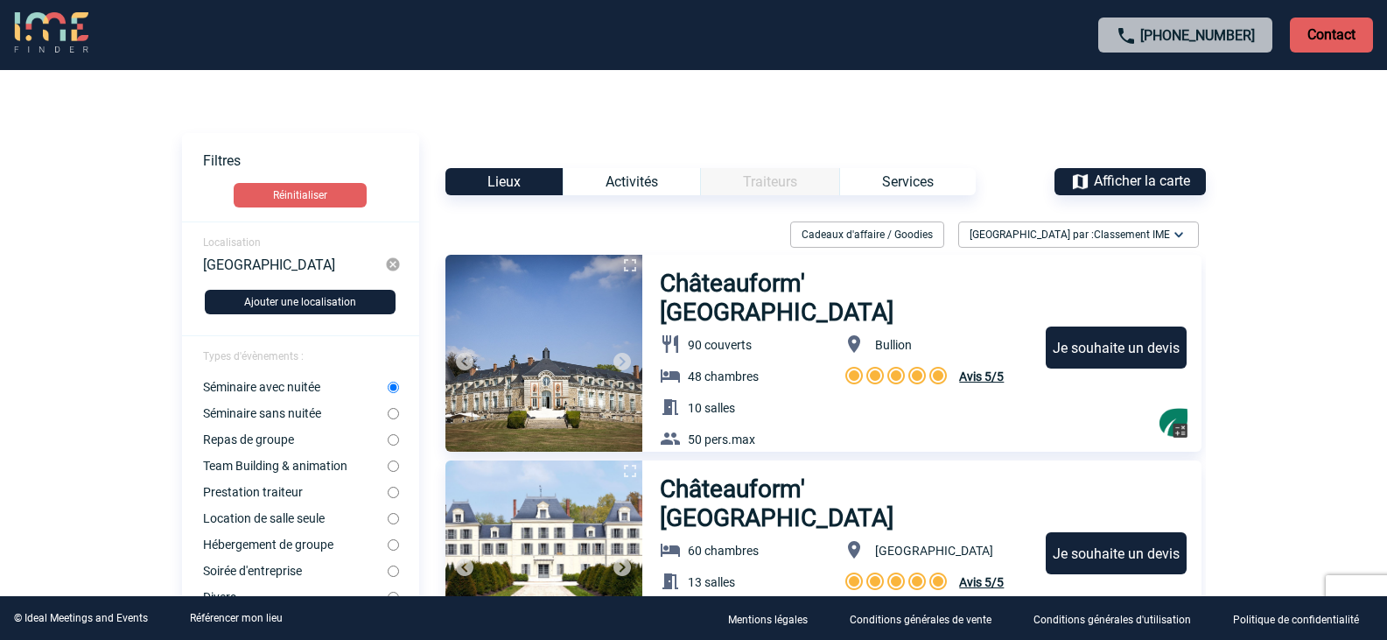
click at [1118, 180] on span "Afficher la carte" at bounding box center [1142, 180] width 96 height 17
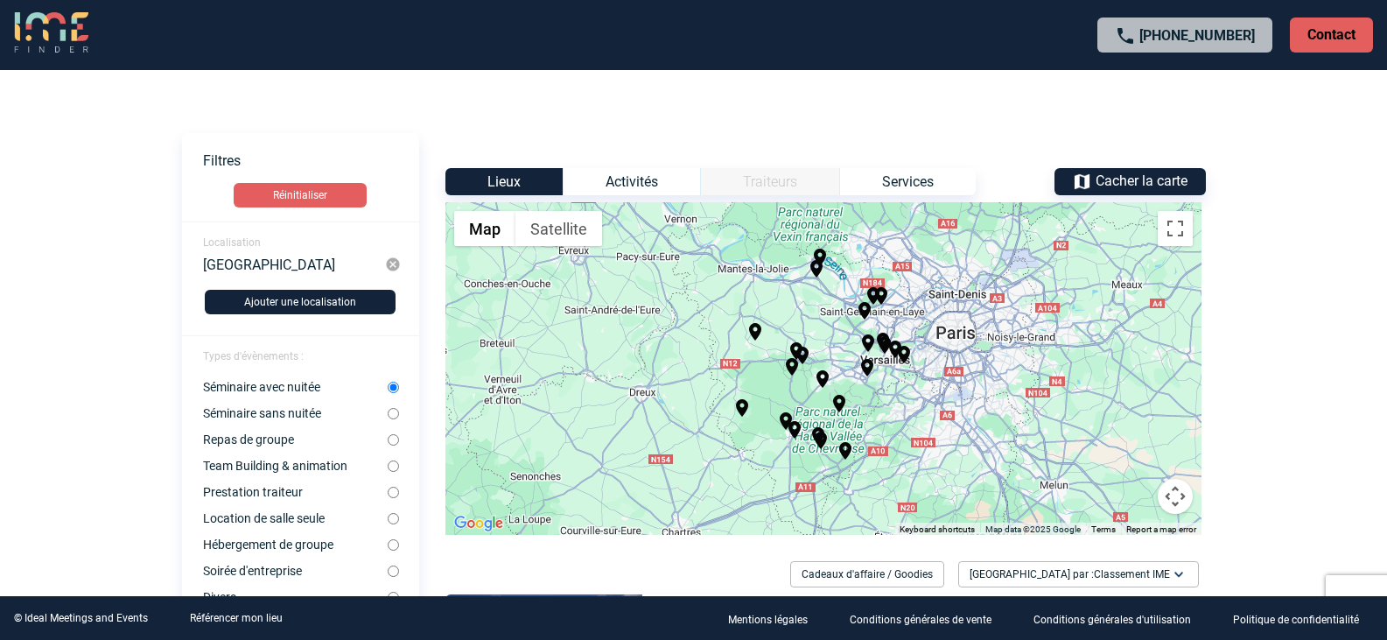
click at [1028, 402] on div "To activate drag with keyboard, press Alt + Enter. Once in keyboard drag state,…" at bounding box center [823, 368] width 756 height 333
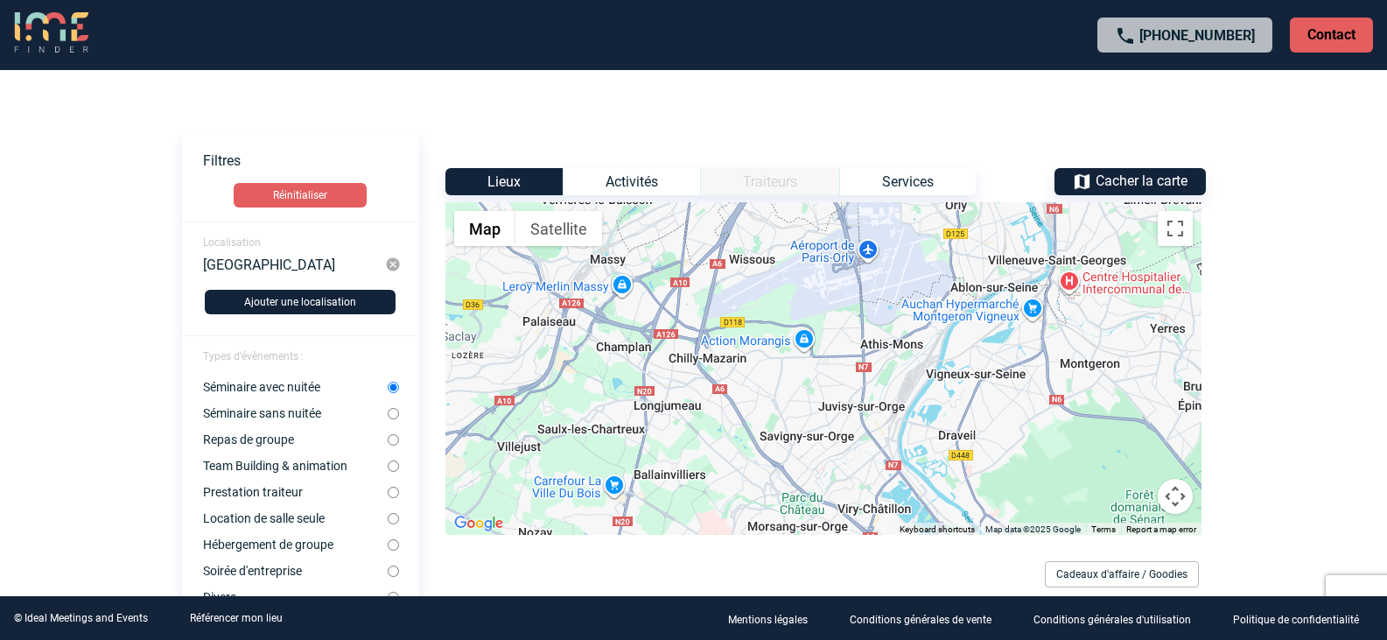
drag, startPoint x: 725, startPoint y: 427, endPoint x: 1341, endPoint y: 486, distance: 618.9
click at [1341, 486] on body "[PHONE_NUMBER] Contact Contact Voir les filtres Filtres Réinitialiser Localisat…" at bounding box center [693, 320] width 1387 height 640
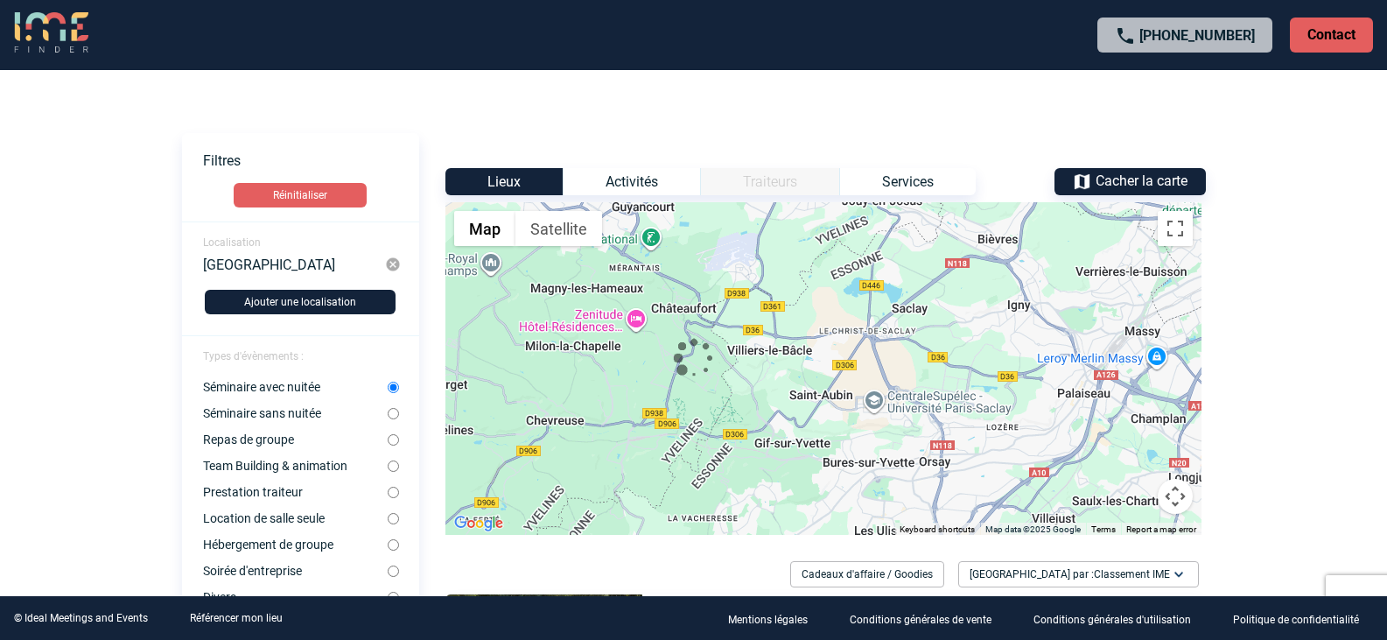
drag, startPoint x: 806, startPoint y: 438, endPoint x: 1258, endPoint y: 498, distance: 455.5
click at [1258, 498] on body "+33 1 45 72 07 14 Contact Contact Voir les filtres Filtres Réinitialiser Locali…" at bounding box center [693, 320] width 1387 height 640
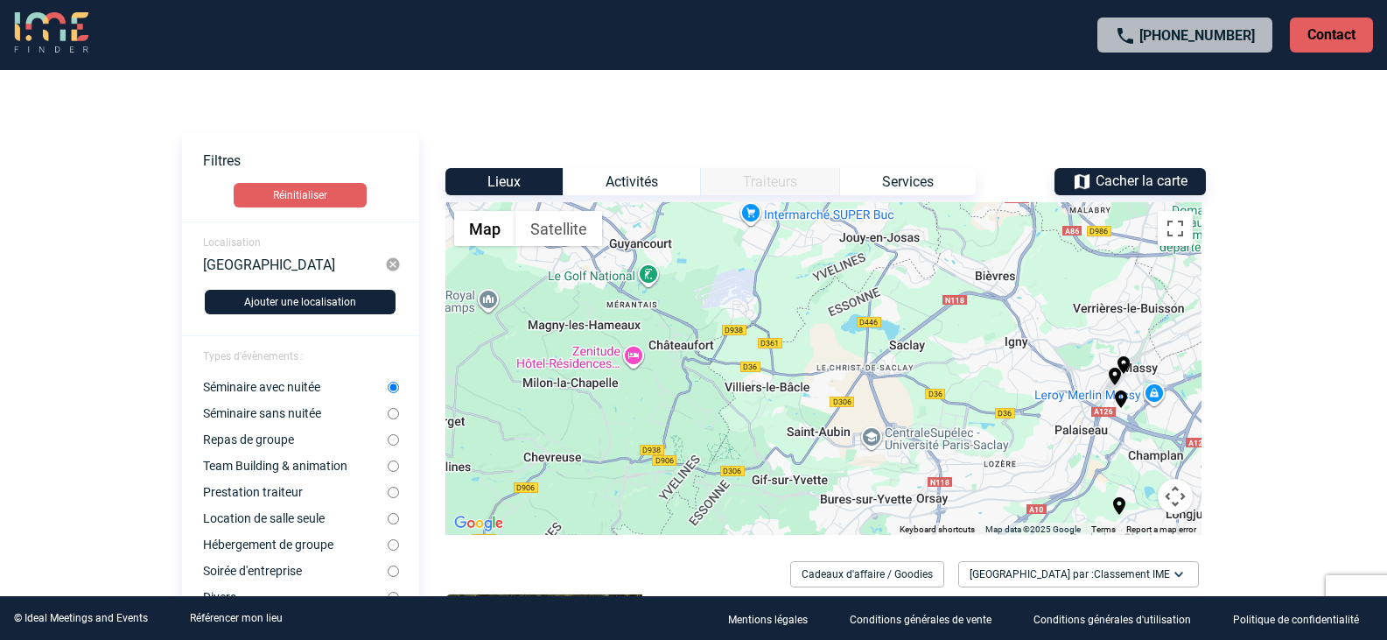
drag, startPoint x: 922, startPoint y: 337, endPoint x: 920, endPoint y: 376, distance: 39.5
click at [920, 376] on div "To activate drag with keyboard, press Alt + Enter. Once in keyboard drag state,…" at bounding box center [823, 368] width 756 height 333
click at [1116, 375] on img "Hilton Garden Inn Massy" at bounding box center [1114, 376] width 21 height 21
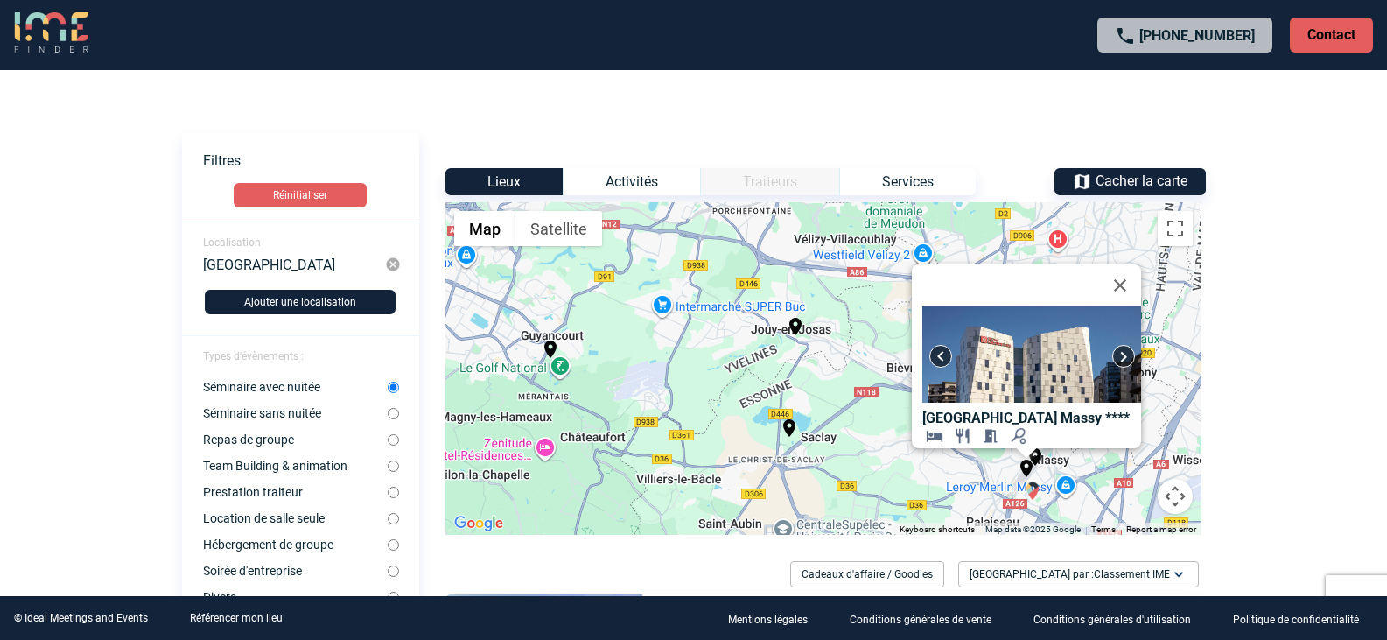
click at [1032, 489] on img "Novotel Massy Palaiseau" at bounding box center [1032, 490] width 21 height 21
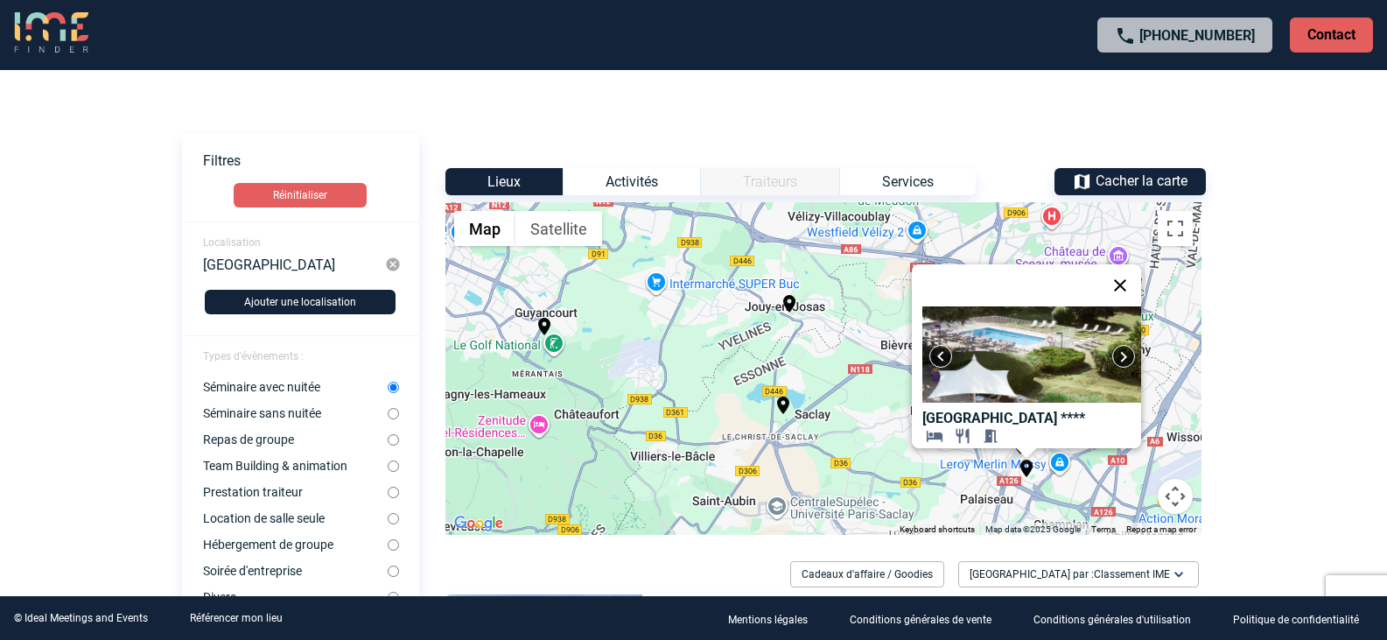
click at [1125, 275] on button "Close" at bounding box center [1120, 285] width 42 height 42
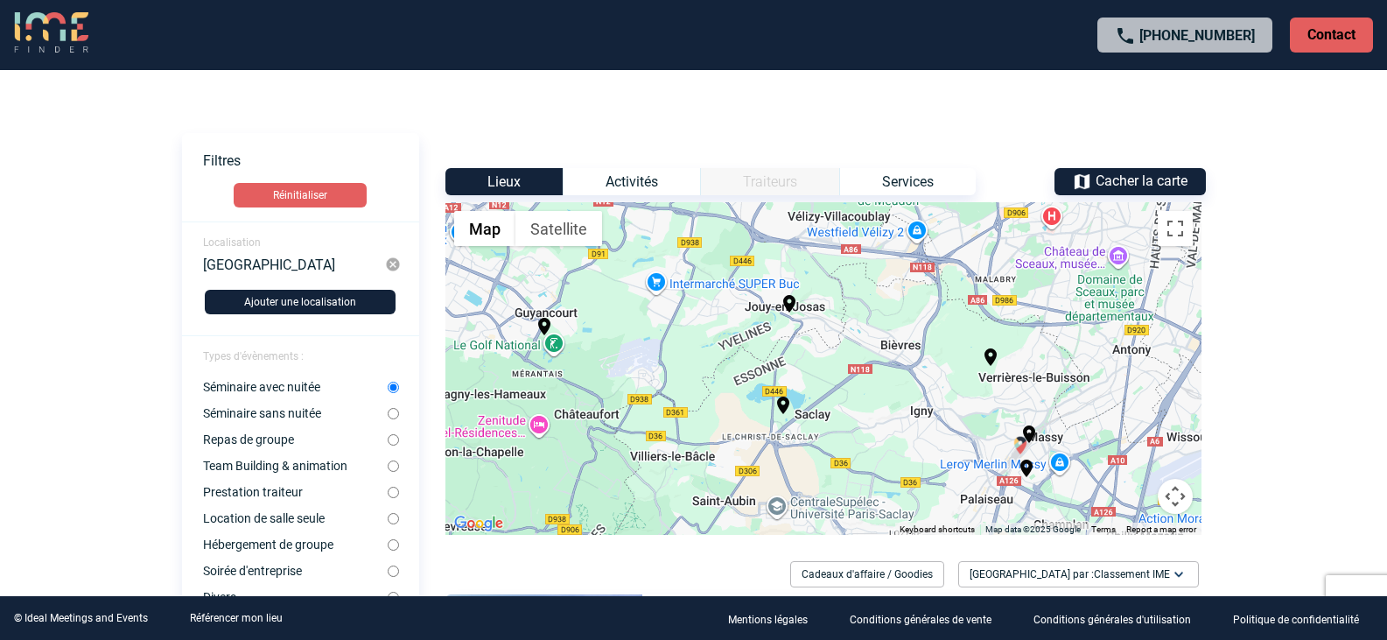
click at [1020, 448] on img "Hilton Garden Inn Massy" at bounding box center [1020, 445] width 21 height 21
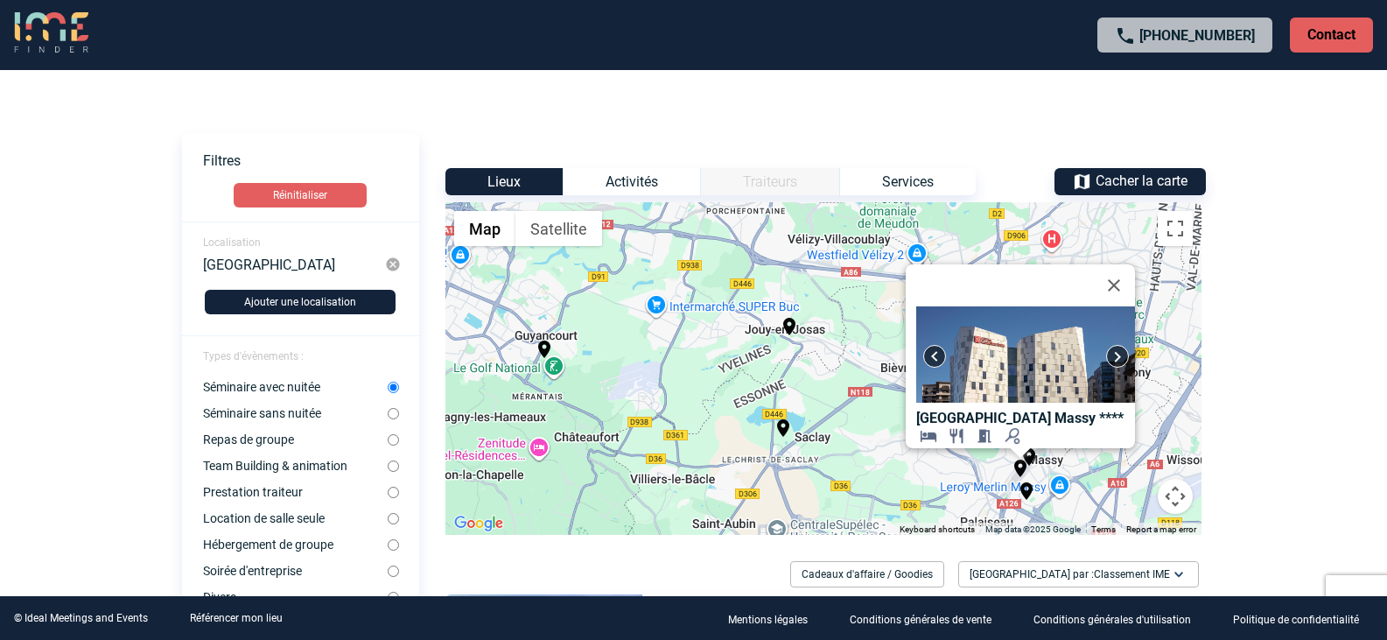
click at [1028, 374] on img at bounding box center [1025, 354] width 219 height 96
click at [1023, 410] on b "Hilton Garden Inn Massy" at bounding box center [1005, 418] width 179 height 17
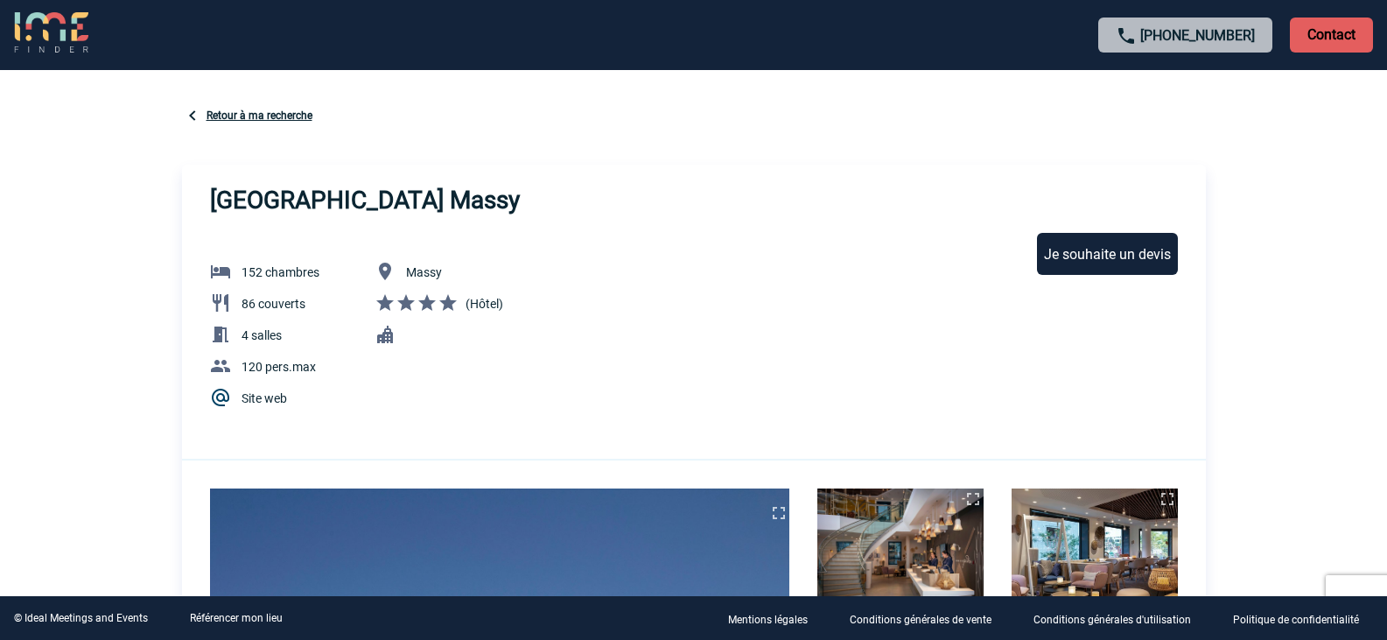
click at [49, 21] on img at bounding box center [51, 33] width 74 height 42
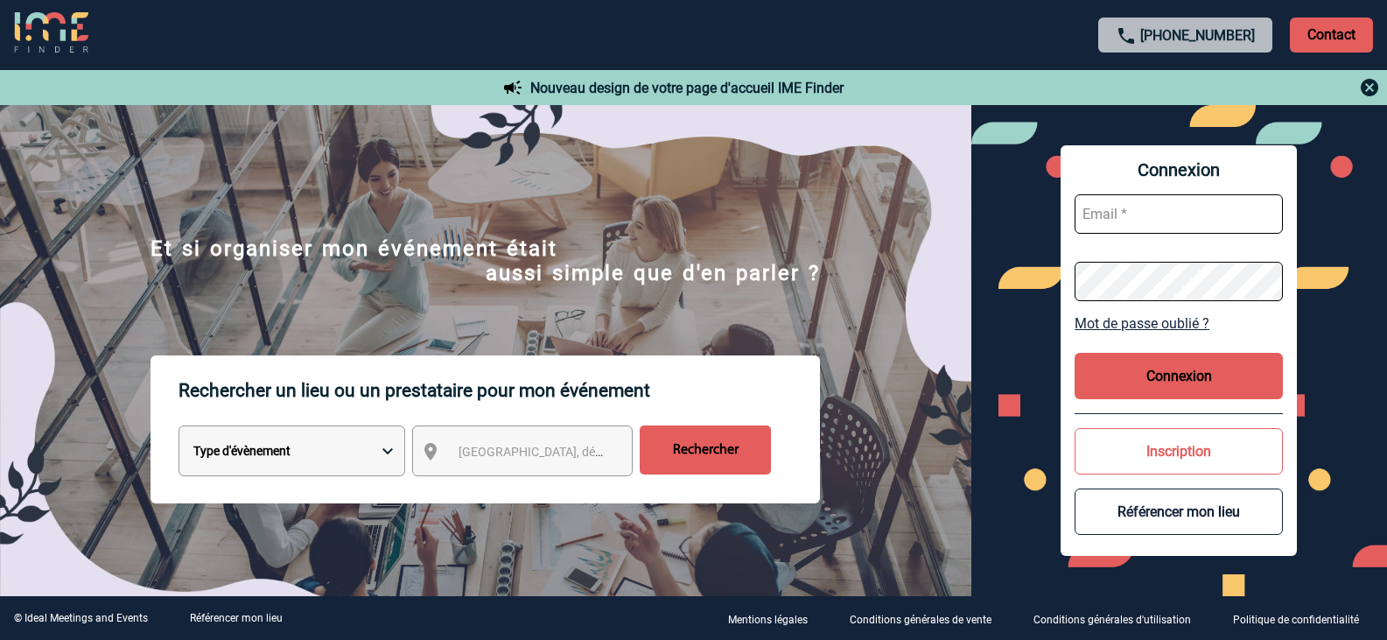
click at [1127, 211] on input "text" at bounding box center [1179, 213] width 208 height 39
paste input "[EMAIL_ADDRESS][DOMAIN_NAME]"
type input "[EMAIL_ADDRESS][DOMAIN_NAME]"
click at [1069, 283] on div "Connexion [EMAIL_ADDRESS][DOMAIN_NAME] Mot de passe oublié ? Connexion Inscript…" at bounding box center [1179, 350] width 236 height 410
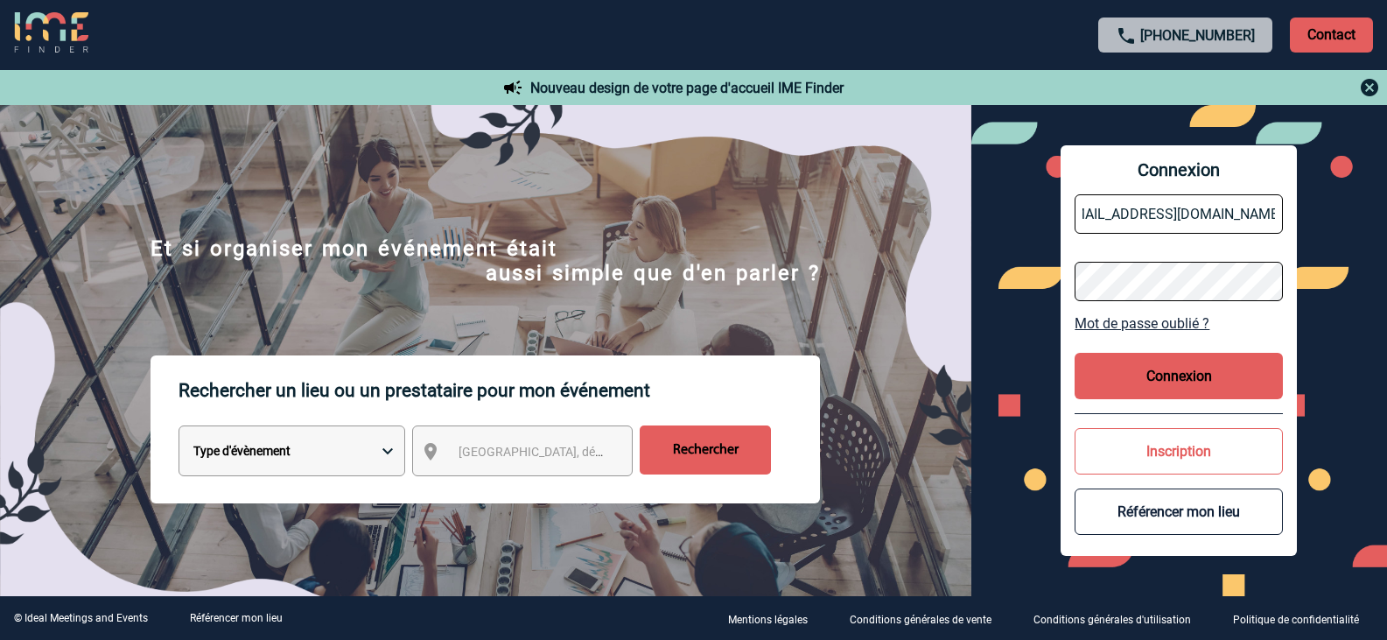
scroll to position [0, 0]
click at [1186, 379] on button "Connexion" at bounding box center [1179, 376] width 208 height 46
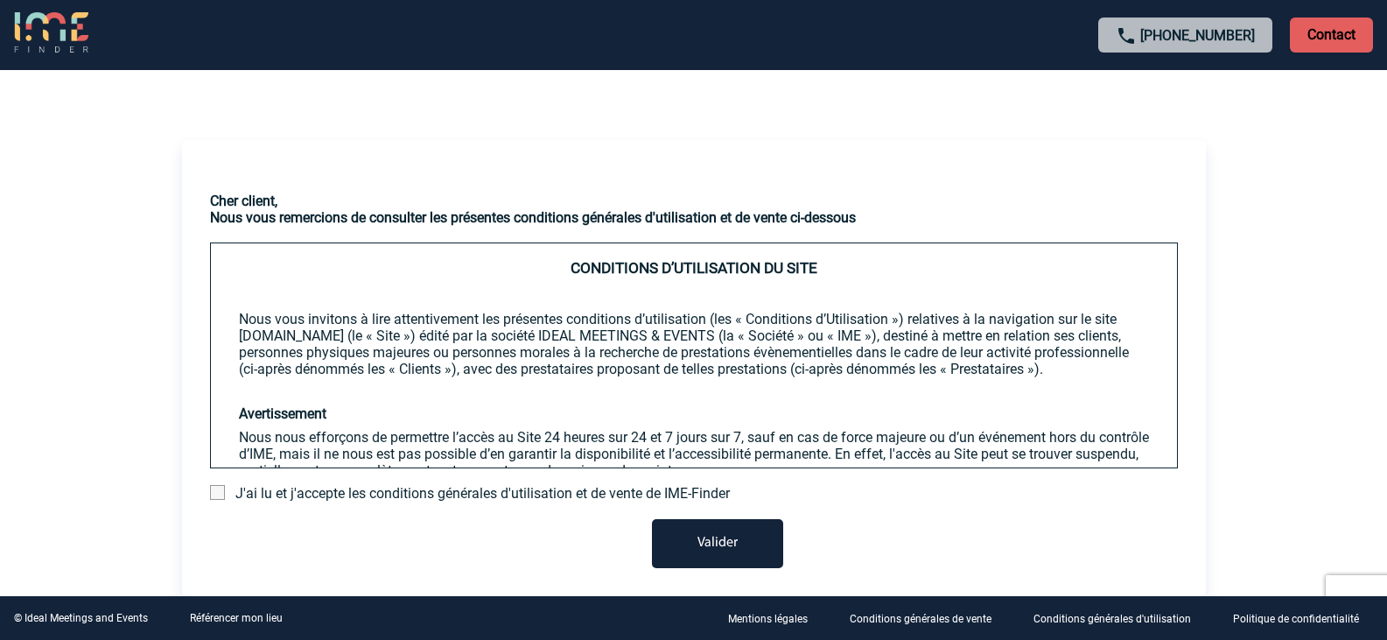
click at [214, 491] on span at bounding box center [217, 492] width 15 height 15
click at [0, 0] on input "checkbox" at bounding box center [0, 0] width 0 height 0
click at [729, 544] on button "Valider" at bounding box center [717, 543] width 131 height 49
